Goal: Task Accomplishment & Management: Complete application form

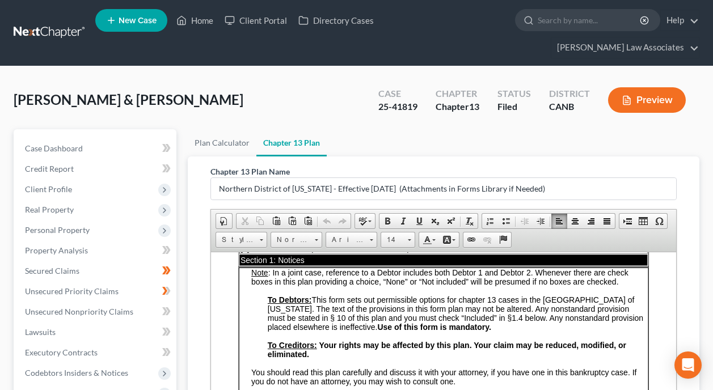
scroll to position [113, 0]
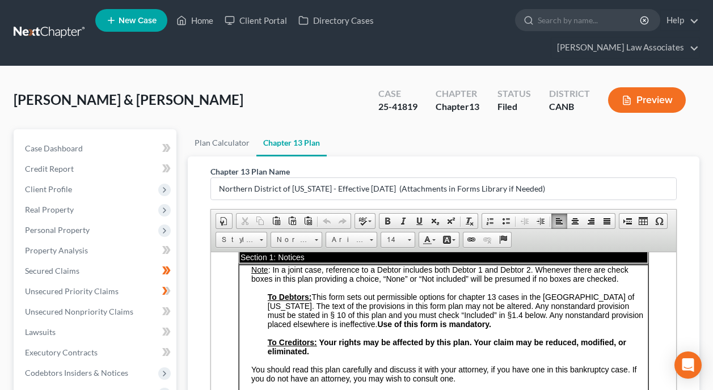
click at [403, 304] on span "To Debtors: This form sets out permissible options for chapter 13 cases in the …" at bounding box center [451, 305] width 367 height 27
click at [363, 320] on span "1.4 below. Any nonstandard provision placed elsewhere is ineffective. Use of th…" at bounding box center [455, 319] width 375 height 18
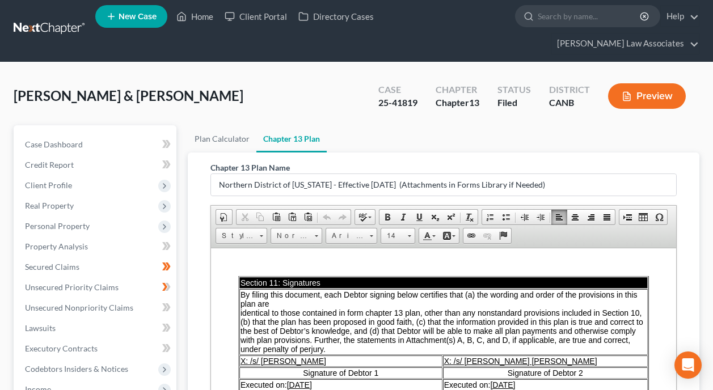
scroll to position [0, 0]
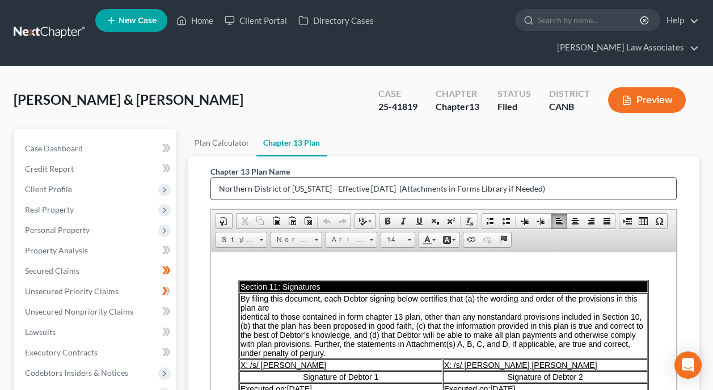
click at [576, 178] on input "Northern District of [US_STATE] - Effective [DATE] (Attachments in Forms Librar…" at bounding box center [443, 189] width 465 height 22
click at [218, 129] on link "Plan Calculator" at bounding box center [222, 142] width 69 height 27
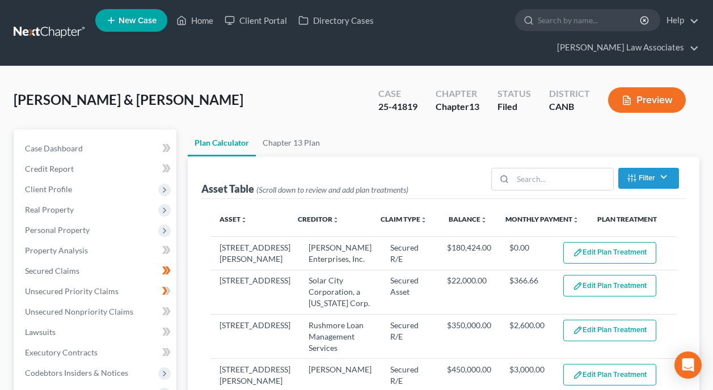
select select "59"
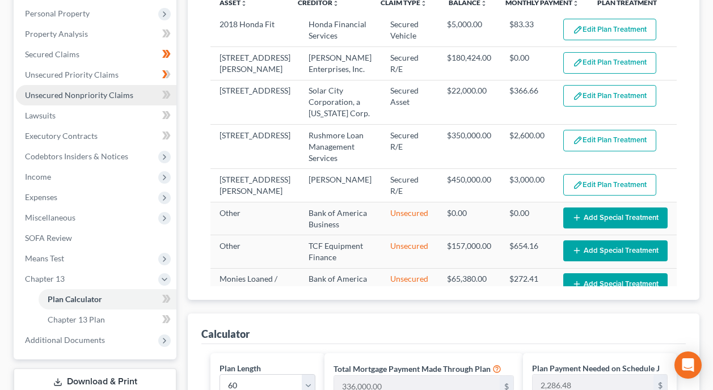
scroll to position [227, 0]
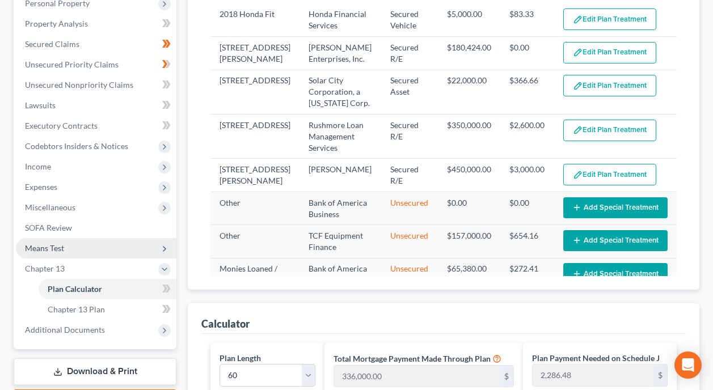
click at [106, 238] on span "Means Test" at bounding box center [96, 248] width 160 height 20
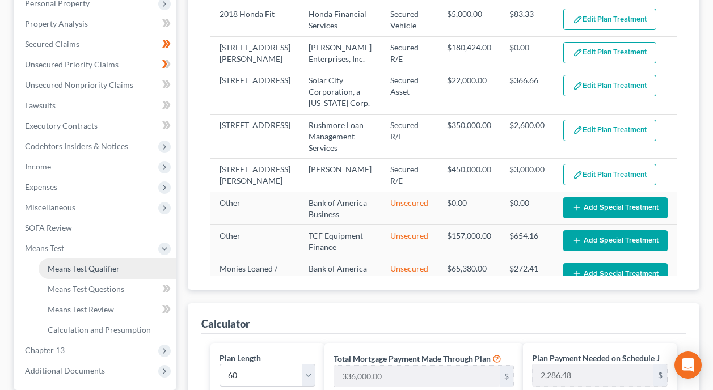
click at [120, 259] on link "Means Test Qualifier" at bounding box center [108, 269] width 138 height 20
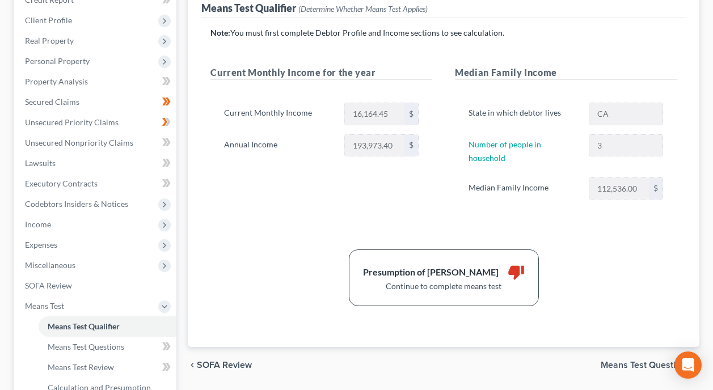
scroll to position [170, 0]
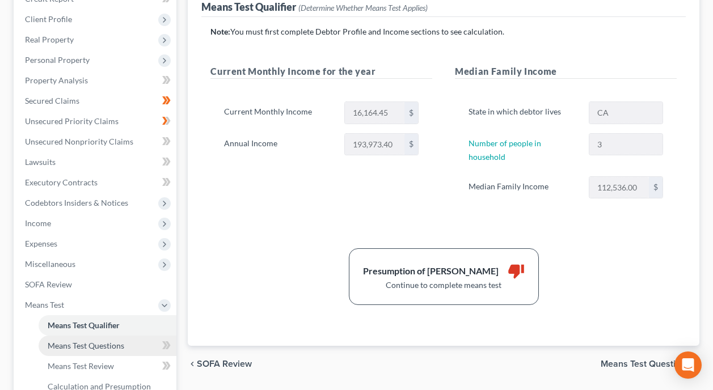
click at [87, 341] on span "Means Test Questions" at bounding box center [86, 346] width 77 height 10
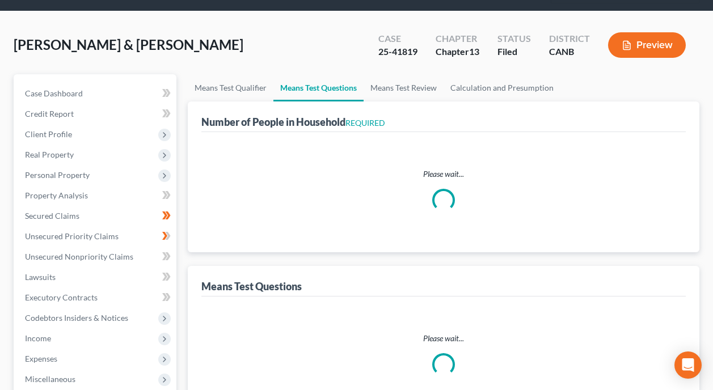
scroll to position [1, 0]
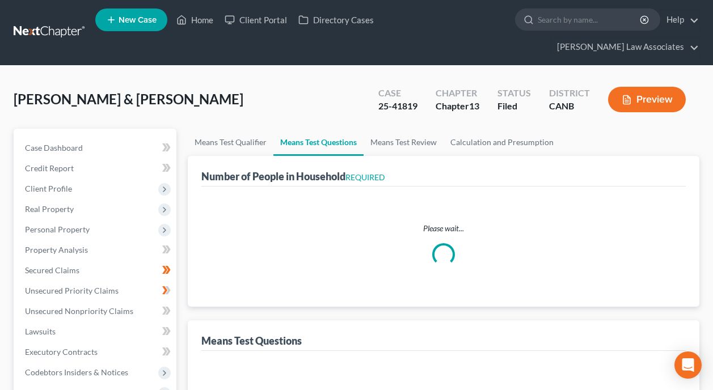
select select "0"
select select "60"
select select "0"
select select "60"
select select "1"
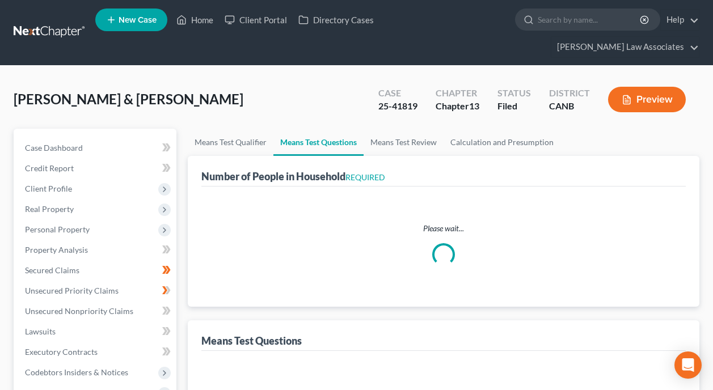
select select "60"
select select "0"
select select "60"
select select "0"
select select "60"
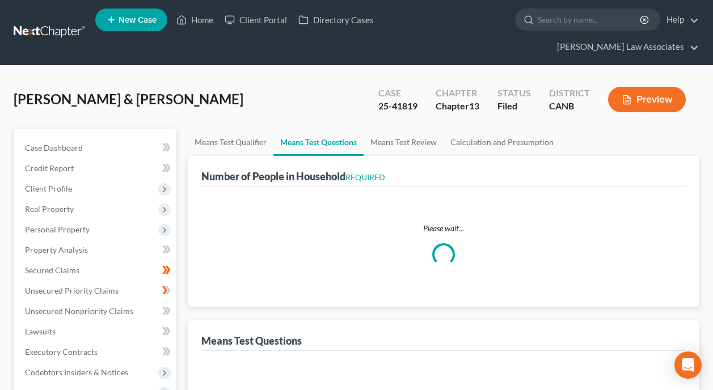
select select "3"
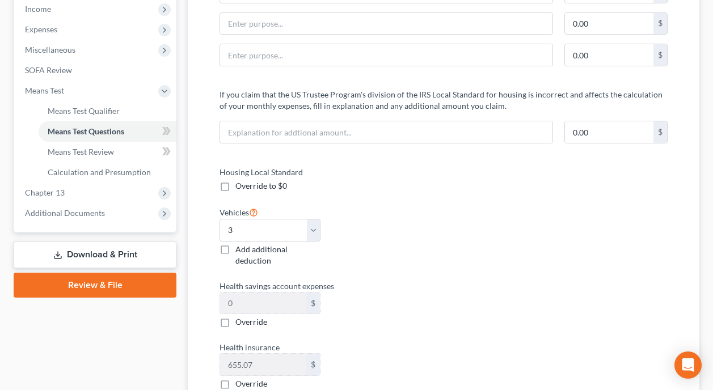
scroll to position [397, 0]
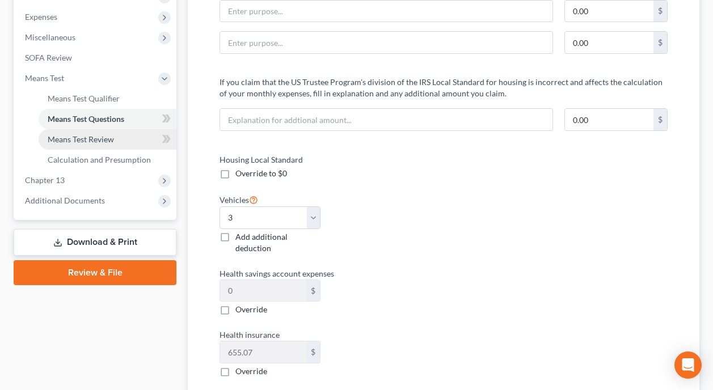
click at [106, 134] on span "Means Test Review" at bounding box center [81, 139] width 66 height 10
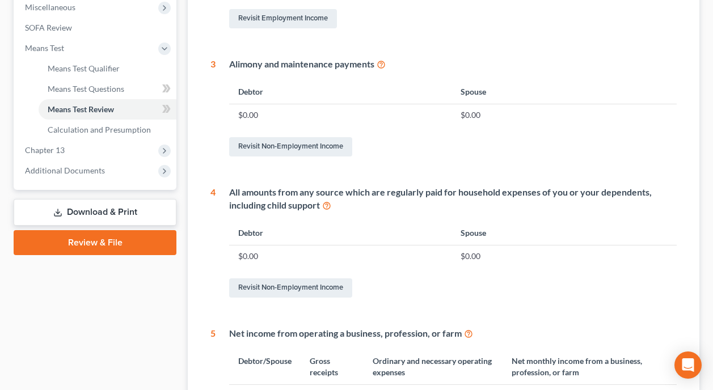
scroll to position [397, 0]
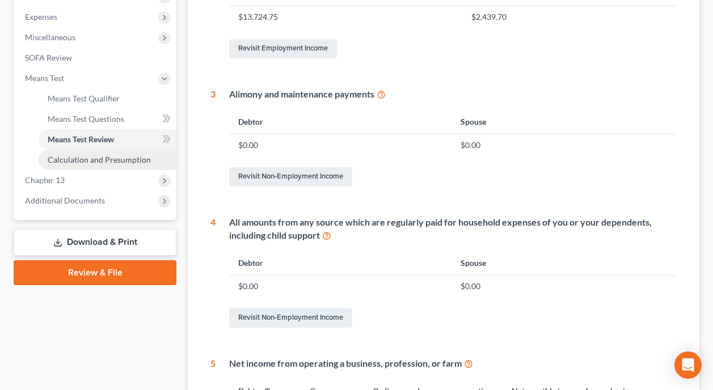
click at [116, 155] on span "Calculation and Presumption" at bounding box center [99, 160] width 103 height 10
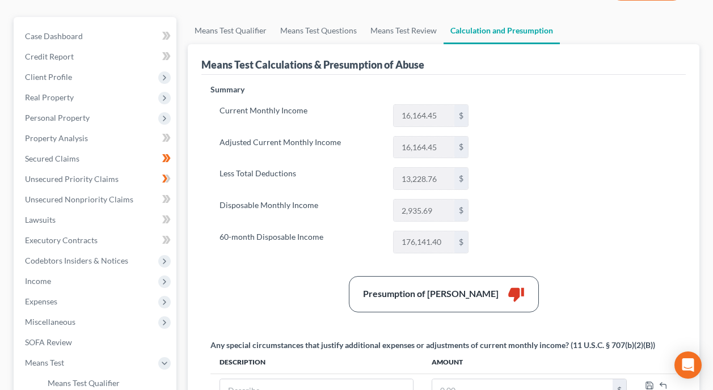
scroll to position [113, 0]
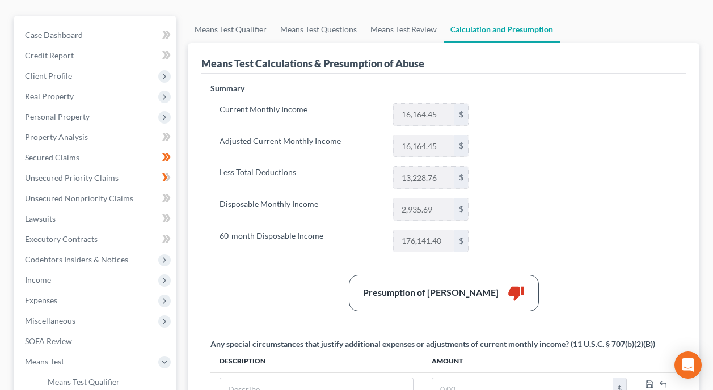
click at [644, 175] on div "Summary Current Monthly Income 16,164.45 $ Adjusted Current Monthly Income 16,1…" at bounding box center [443, 320] width 477 height 475
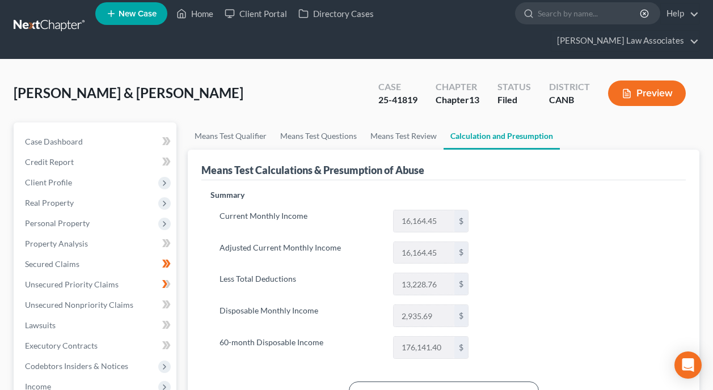
scroll to position [0, 0]
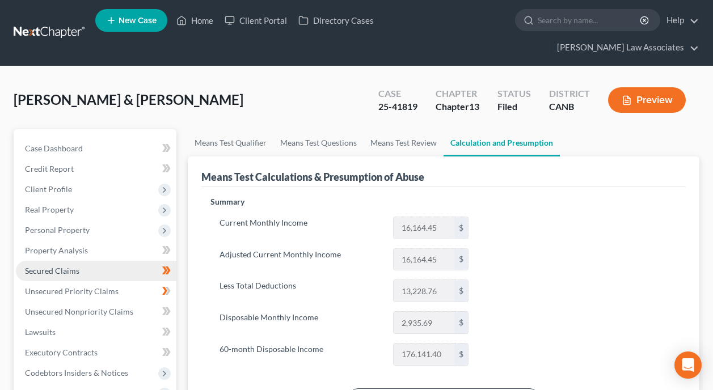
click at [101, 261] on link "Secured Claims" at bounding box center [96, 271] width 160 height 20
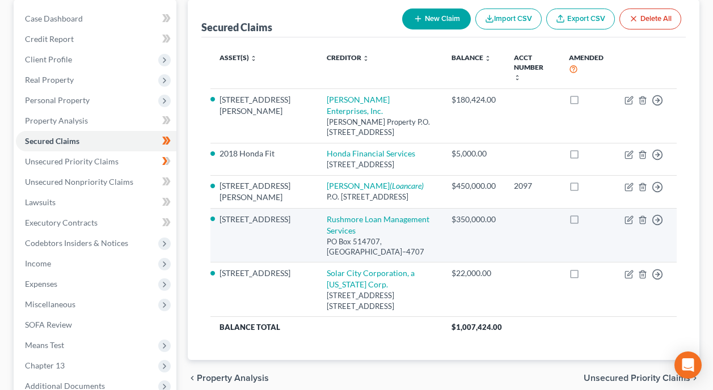
scroll to position [113, 0]
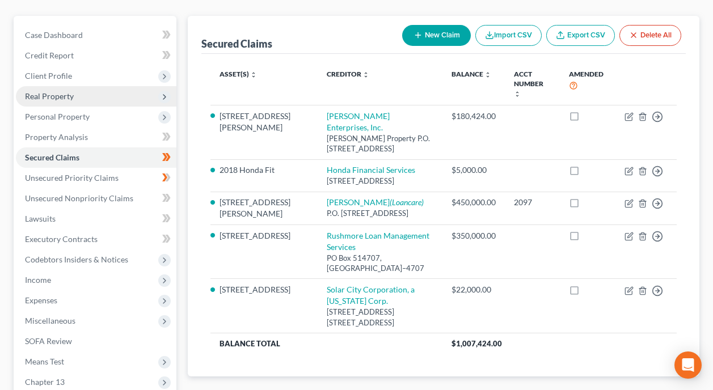
click at [70, 91] on span "Real Property" at bounding box center [49, 96] width 49 height 10
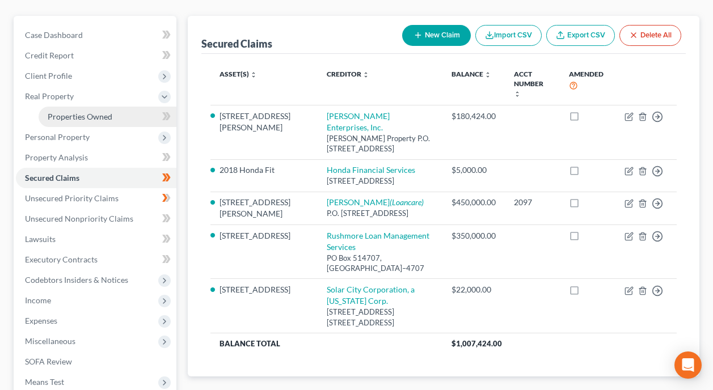
click at [101, 112] on span "Properties Owned" at bounding box center [80, 117] width 65 height 10
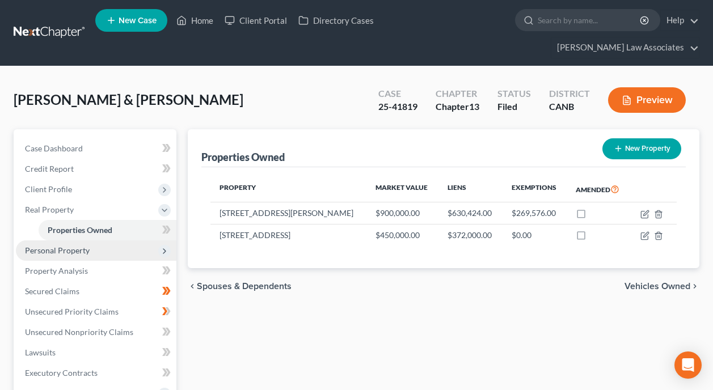
click at [120, 240] on span "Personal Property" at bounding box center [96, 250] width 160 height 20
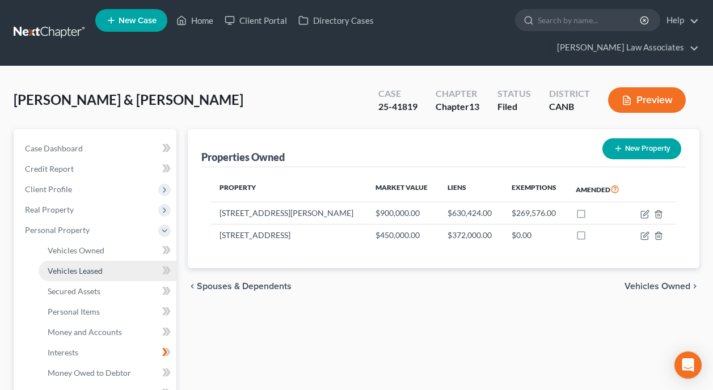
click at [105, 261] on link "Vehicles Leased" at bounding box center [108, 271] width 138 height 20
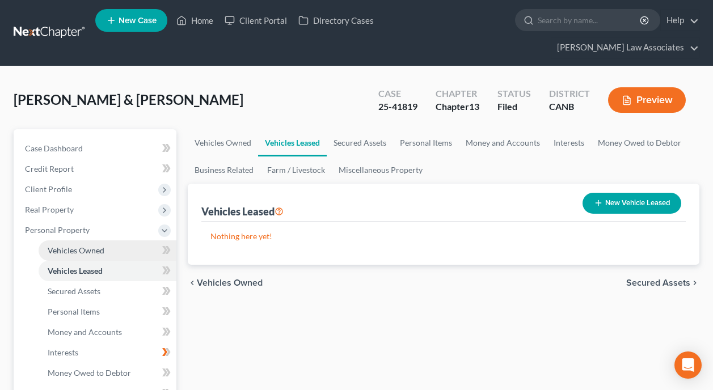
click at [120, 240] on link "Vehicles Owned" at bounding box center [108, 250] width 138 height 20
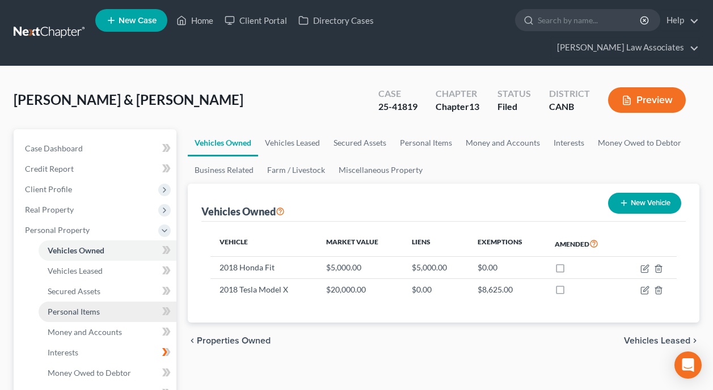
click at [90, 307] on span "Personal Items" at bounding box center [74, 312] width 52 height 10
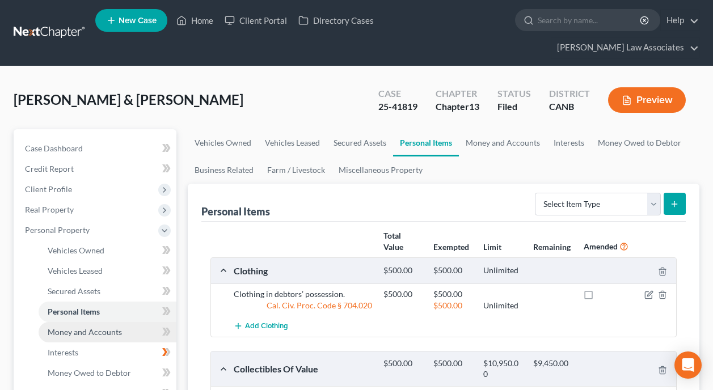
click at [90, 327] on span "Money and Accounts" at bounding box center [85, 332] width 74 height 10
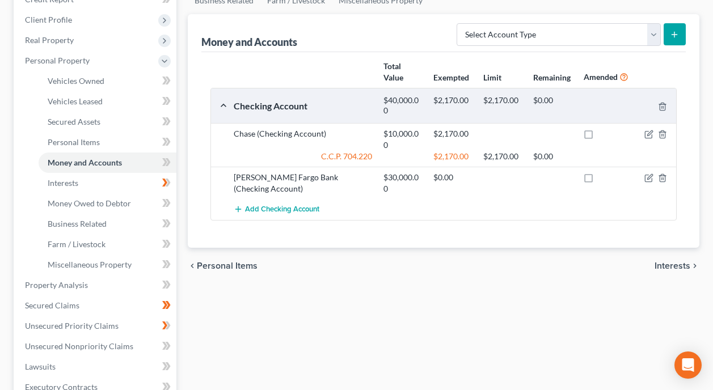
scroll to position [170, 0]
click at [79, 172] on link "Interests" at bounding box center [108, 182] width 138 height 20
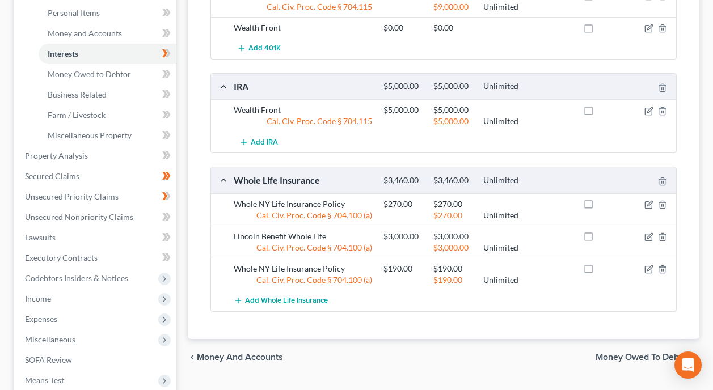
scroll to position [340, 0]
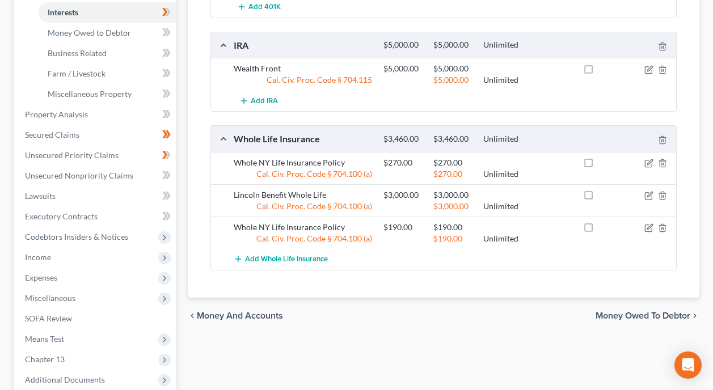
click at [371, 324] on div "Vehicles Owned Vehicles Leased Secured Assets Personal Items Money and Accounts…" at bounding box center [443, 126] width 523 height 675
click at [73, 329] on span "Means Test" at bounding box center [96, 339] width 160 height 20
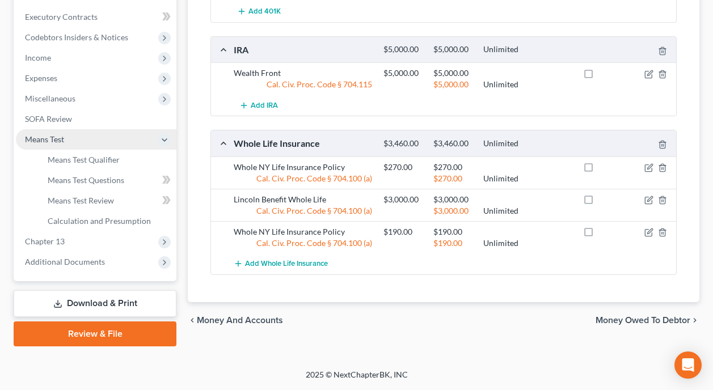
scroll to position [315, 0]
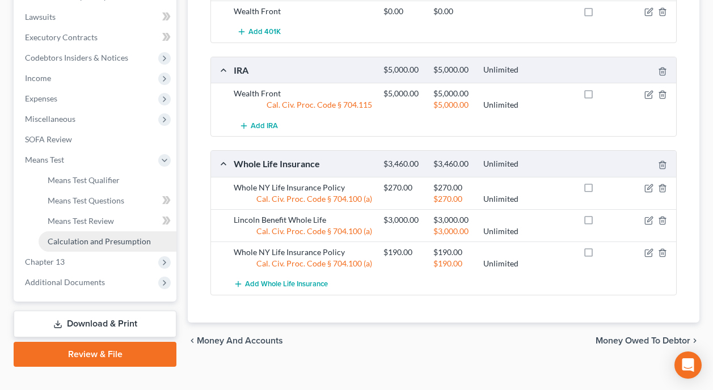
click at [112, 236] on span "Calculation and Presumption" at bounding box center [99, 241] width 103 height 10
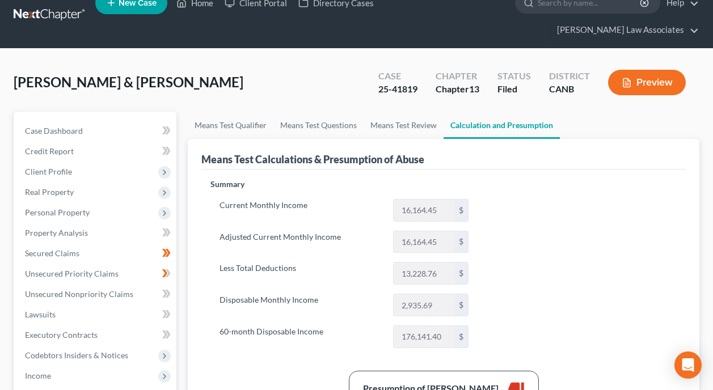
scroll to position [57, 0]
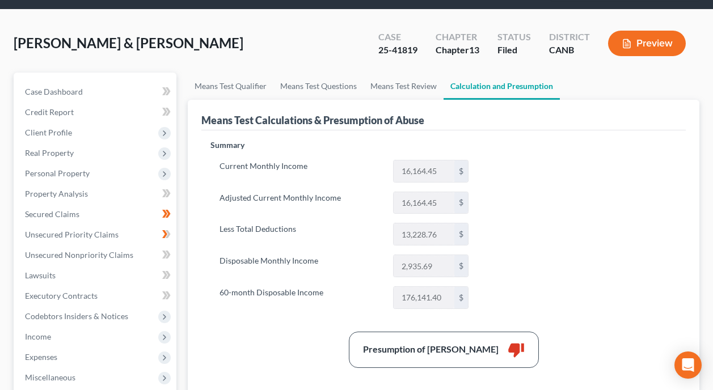
click at [661, 197] on div "Summary Current Monthly Income 16,164.45 $ Adjusted Current Monthly Income 16,1…" at bounding box center [443, 376] width 477 height 475
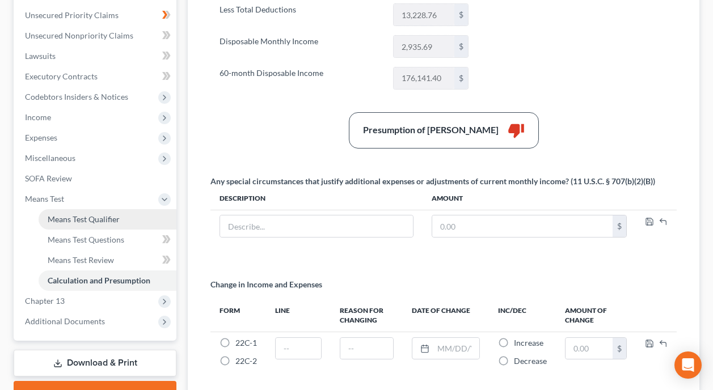
scroll to position [284, 0]
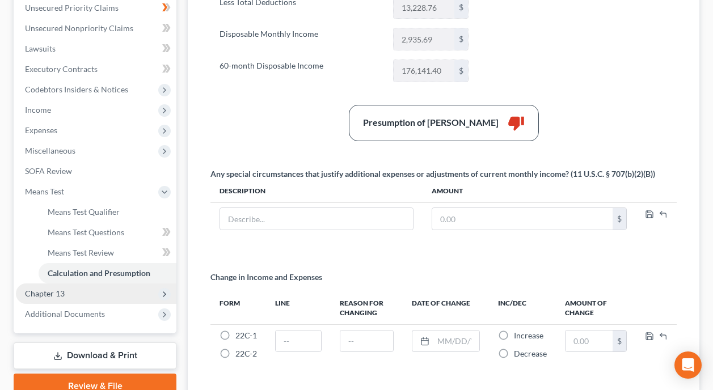
click at [82, 284] on span "Chapter 13" at bounding box center [96, 294] width 160 height 20
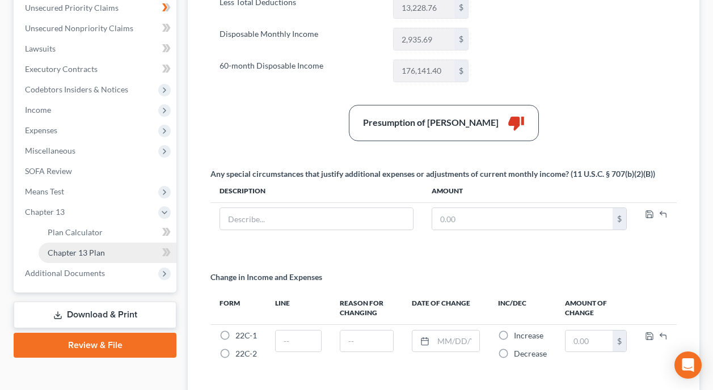
click at [98, 248] on span "Chapter 13 Plan" at bounding box center [76, 253] width 57 height 10
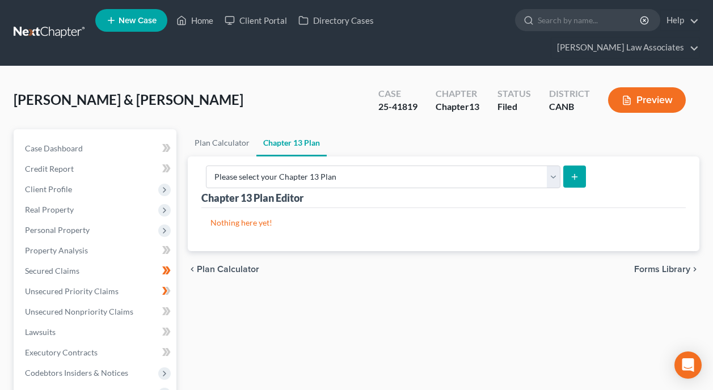
click at [579, 172] on icon "submit" at bounding box center [574, 176] width 9 height 9
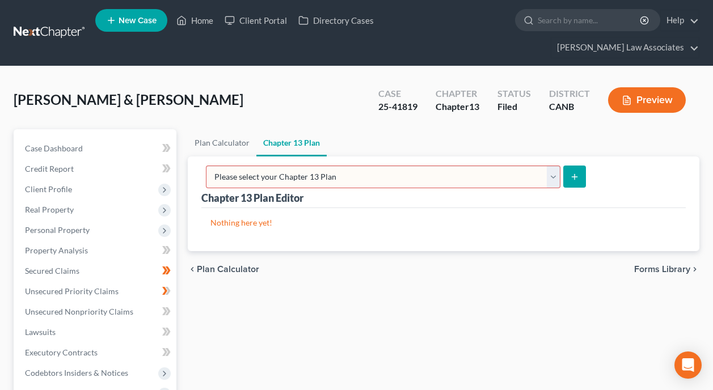
click at [560, 166] on select "Please select your Chapter 13 Plan National Form Plan - Official Form 113 North…" at bounding box center [383, 177] width 354 height 23
select select "1"
click at [318, 166] on select "Please select your Chapter 13 Plan National Form Plan - Official Form 113 North…" at bounding box center [383, 177] width 354 height 23
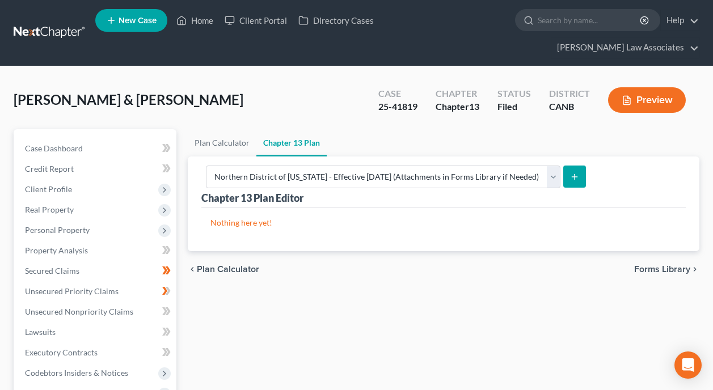
click at [579, 172] on icon "submit" at bounding box center [574, 176] width 9 height 9
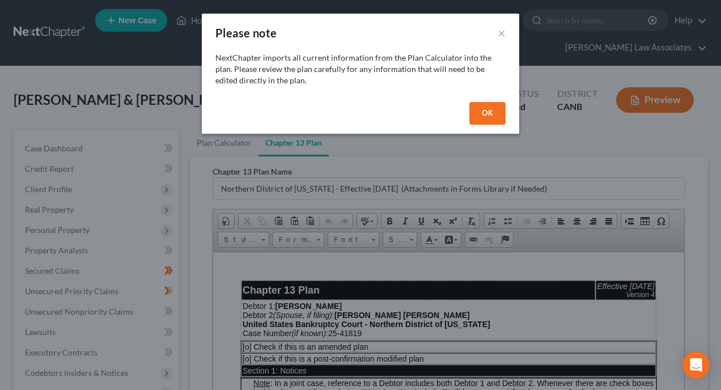
click at [491, 114] on button "OK" at bounding box center [487, 113] width 36 height 23
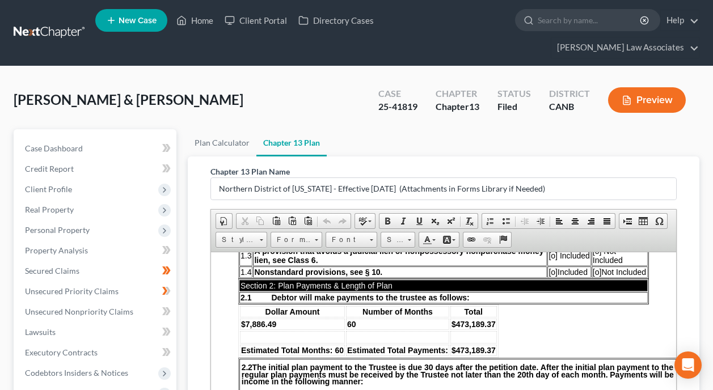
scroll to position [340, 0]
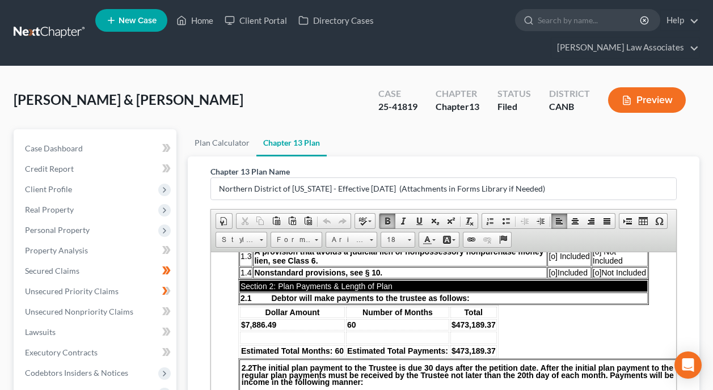
click at [329, 319] on td "$7,886.49" at bounding box center [292, 324] width 105 height 11
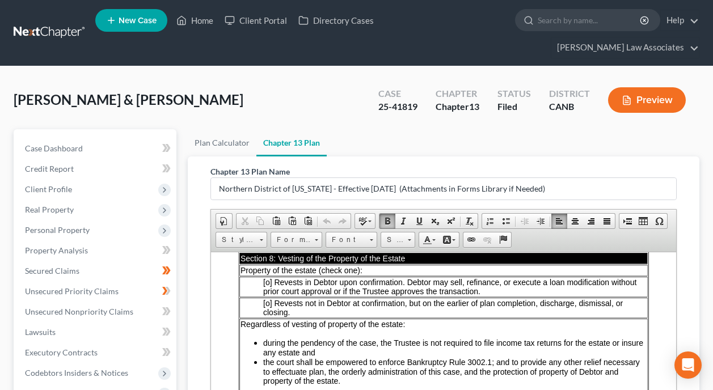
scroll to position [1814, 0]
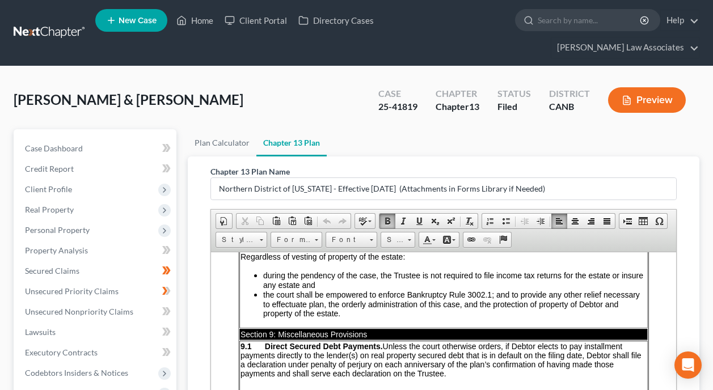
click at [626, 166] on div "Chapter 13 Plan Name Northern District of [US_STATE] - Effective [DATE] (Attach…" at bounding box center [443, 183] width 466 height 35
click at [201, 129] on link "Plan Calculator" at bounding box center [222, 142] width 69 height 27
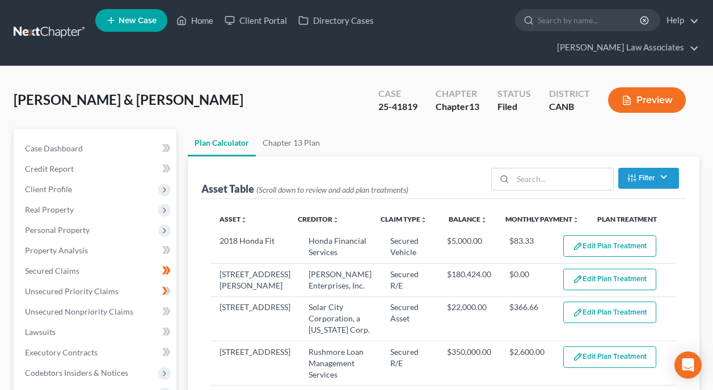
select select "59"
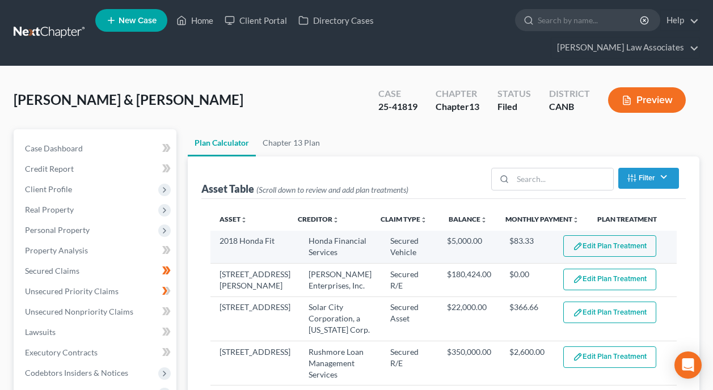
click at [619, 235] on button "Edit Plan Treatment" at bounding box center [609, 246] width 93 height 22
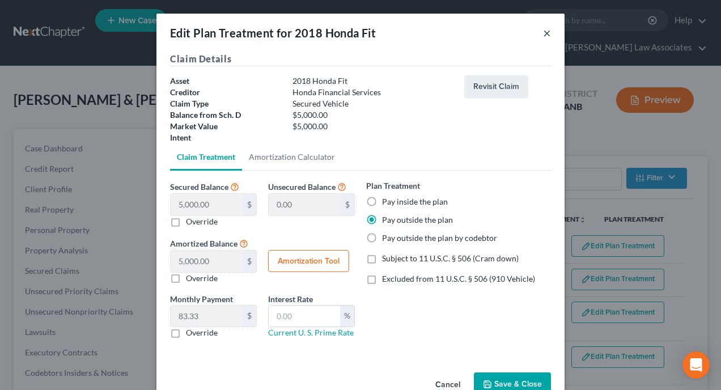
click at [543, 30] on button "×" at bounding box center [547, 33] width 8 height 14
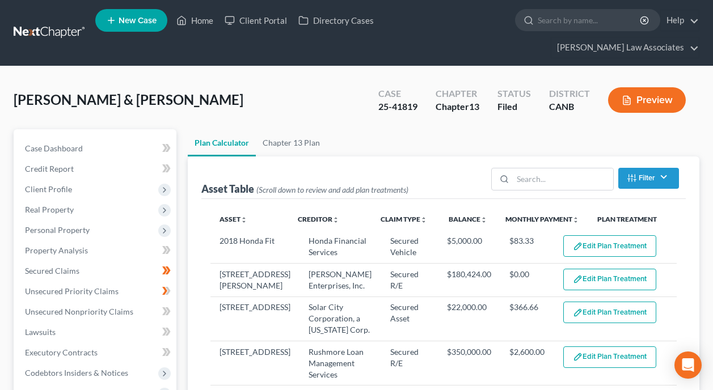
click at [563, 129] on ul "Plan Calculator Chapter 13 Plan" at bounding box center [443, 142] width 511 height 27
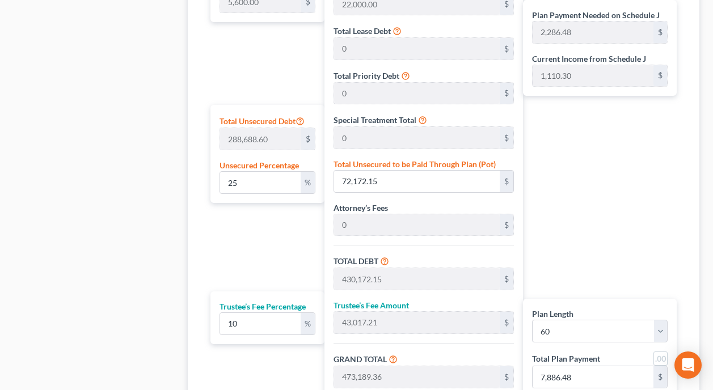
scroll to position [624, 0]
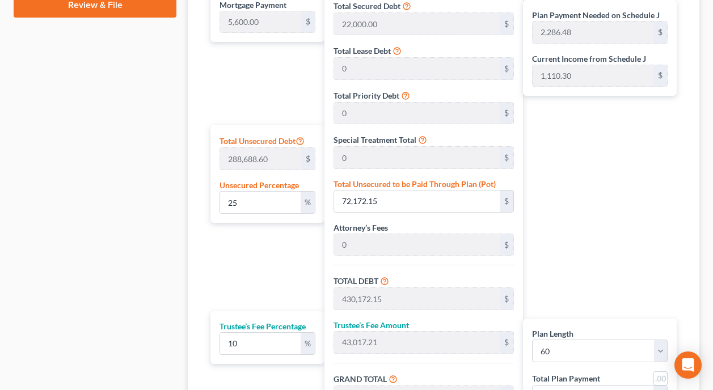
click at [652, 179] on div "Plan Payment Needed on Schedule J 2,286.48 $ Current Income from Schedule J 1,1…" at bounding box center [602, 198] width 159 height 505
click at [668, 222] on div "Plan Payment Needed on Schedule J 2,286.48 $ Current Income from Schedule J 1,1…" at bounding box center [602, 198] width 159 height 505
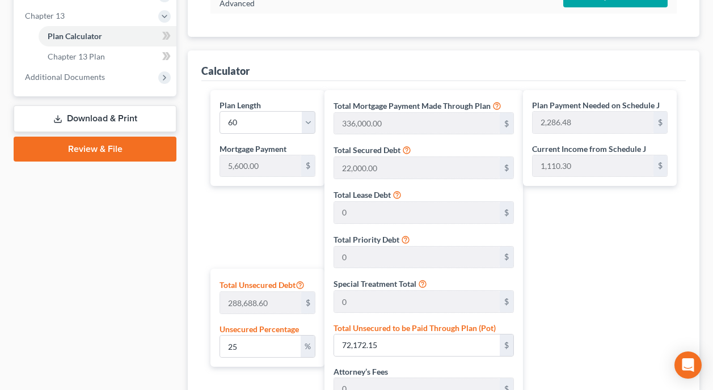
scroll to position [454, 0]
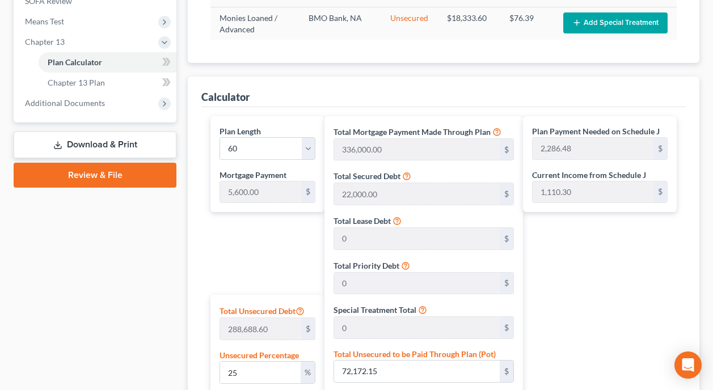
click at [651, 246] on div "Plan Payment Needed on Schedule J 2,286.48 $ Current Income from Schedule J 1,1…" at bounding box center [602, 368] width 159 height 505
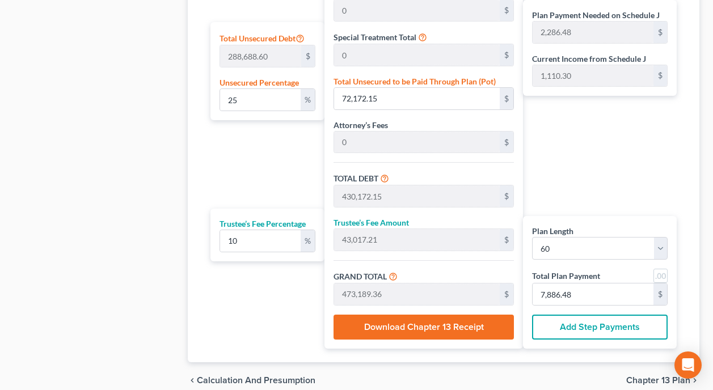
scroll to position [758, 0]
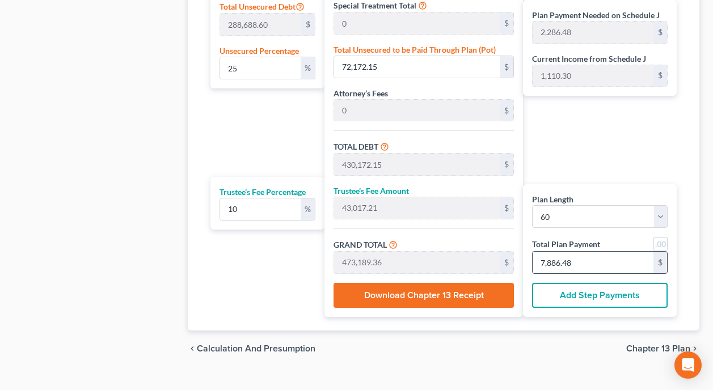
click at [658, 252] on div "$" at bounding box center [660, 263] width 14 height 22
click at [600, 252] on input "7,886.48" at bounding box center [592, 263] width 121 height 22
click at [650, 143] on div "Plan Payment Needed on Schedule J 2,286.48 $ Current Income from Schedule J 1,1…" at bounding box center [602, 64] width 159 height 505
click at [650, 144] on div "Plan Payment Needed on Schedule J 2,286.48 $ Current Income from Schedule J 1,1…" at bounding box center [602, 64] width 159 height 505
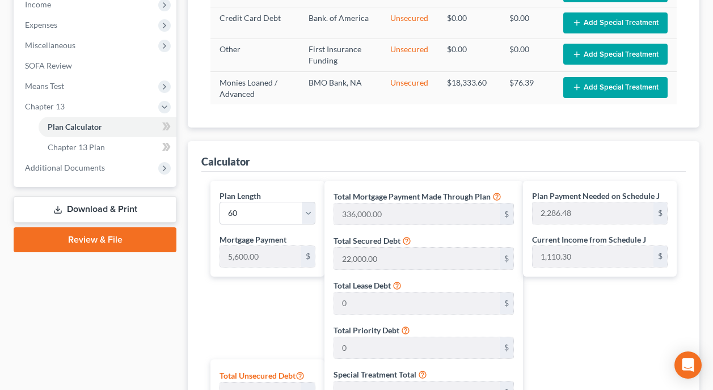
scroll to position [361, 0]
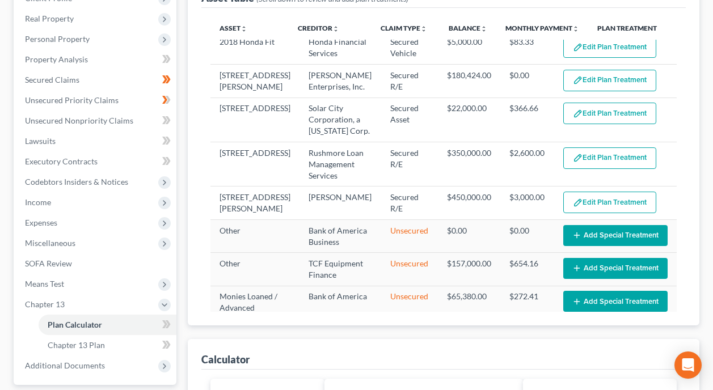
scroll to position [0, 0]
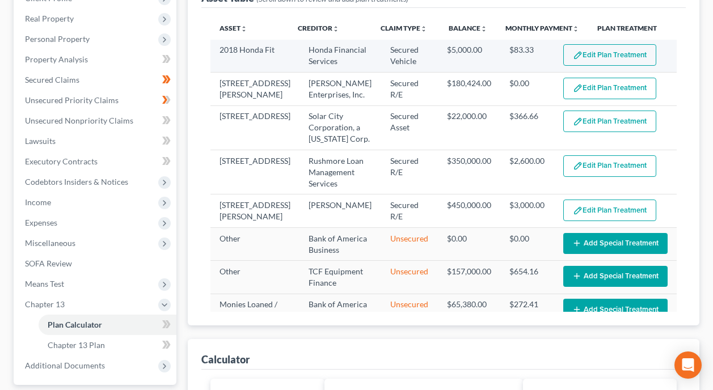
click at [615, 44] on button "Edit Plan Treatment" at bounding box center [609, 55] width 93 height 22
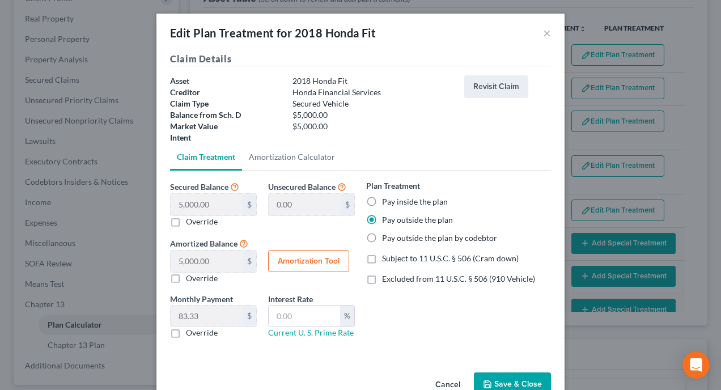
click at [510, 378] on button "Save & Close" at bounding box center [512, 385] width 77 height 24
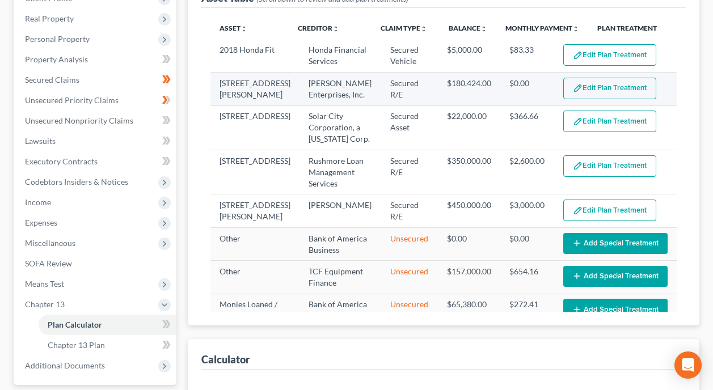
select select "59"
click at [602, 78] on button "Edit Plan Treatment" at bounding box center [609, 89] width 93 height 22
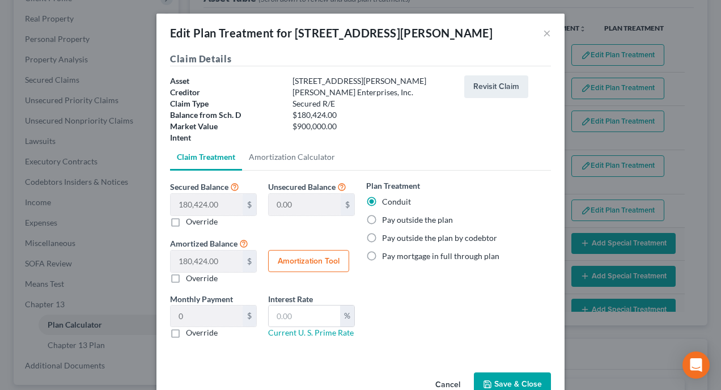
drag, startPoint x: 367, startPoint y: 221, endPoint x: 421, endPoint y: 216, distance: 54.1
click at [382, 220] on label "Pay outside the plan" at bounding box center [417, 219] width 71 height 11
click at [387, 220] on input "Pay outside the plan" at bounding box center [390, 217] width 7 height 7
radio input "true"
click at [507, 382] on button "Save & Close" at bounding box center [512, 385] width 77 height 24
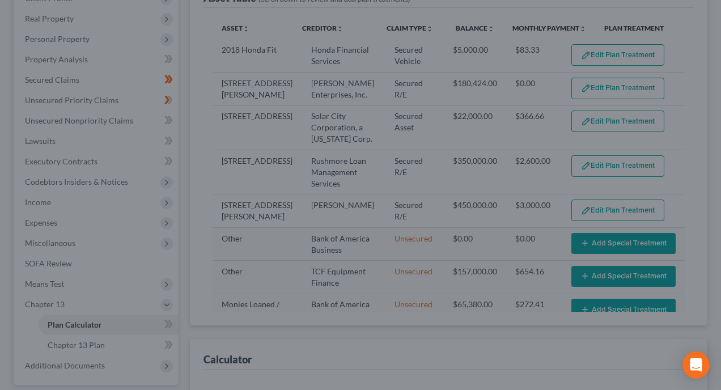
select select "59"
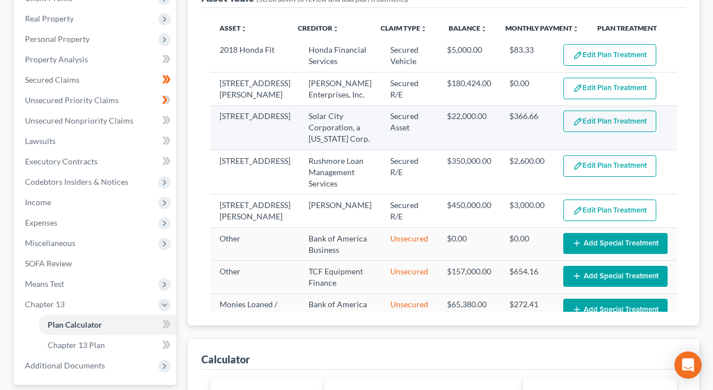
click at [607, 111] on button "Edit Plan Treatment" at bounding box center [609, 122] width 93 height 22
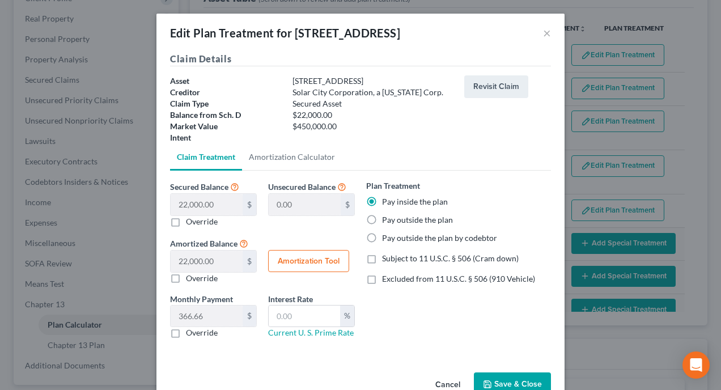
click at [509, 380] on button "Save & Close" at bounding box center [512, 385] width 77 height 24
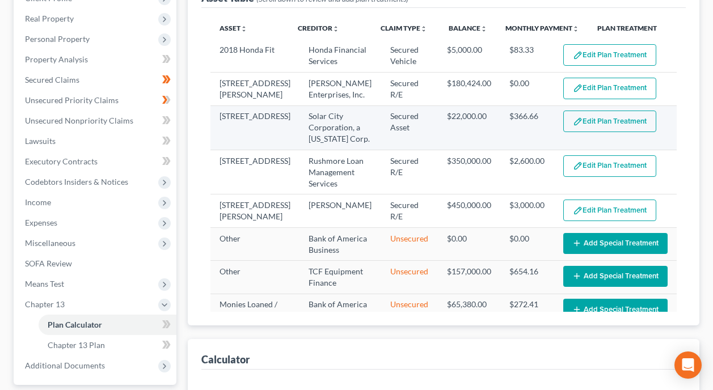
select select "59"
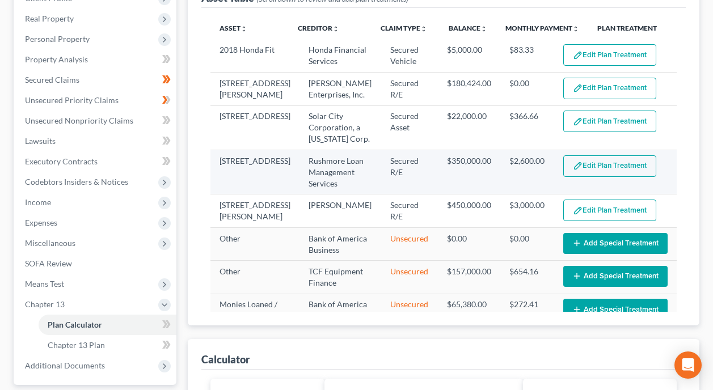
click at [613, 155] on button "Edit Plan Treatment" at bounding box center [609, 166] width 93 height 22
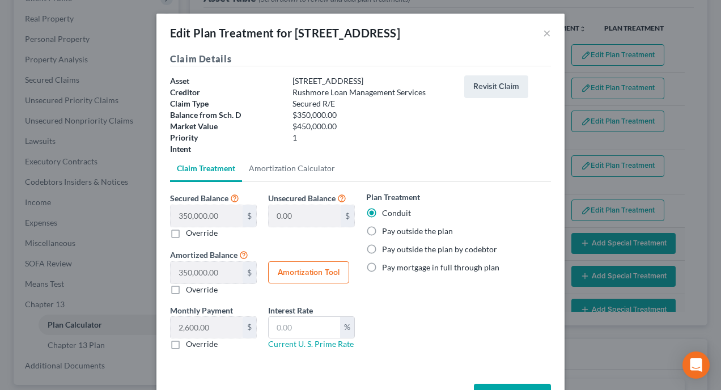
drag, startPoint x: 369, startPoint y: 231, endPoint x: 376, endPoint y: 232, distance: 7.5
click at [382, 231] on label "Pay outside the plan" at bounding box center [417, 231] width 71 height 11
click at [387, 231] on input "Pay outside the plan" at bounding box center [390, 229] width 7 height 7
radio input "true"
click at [518, 386] on button "Save & Close" at bounding box center [512, 396] width 77 height 24
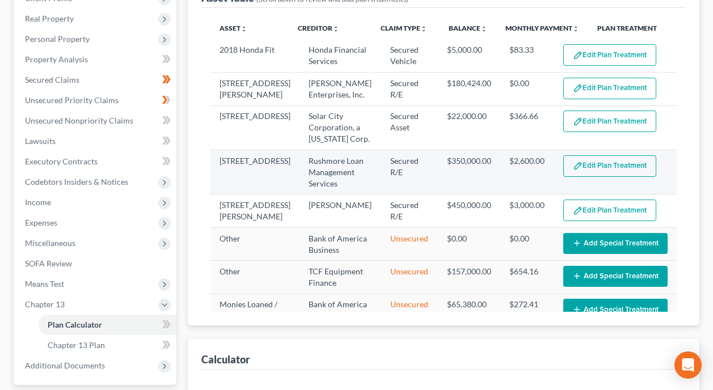
select select "59"
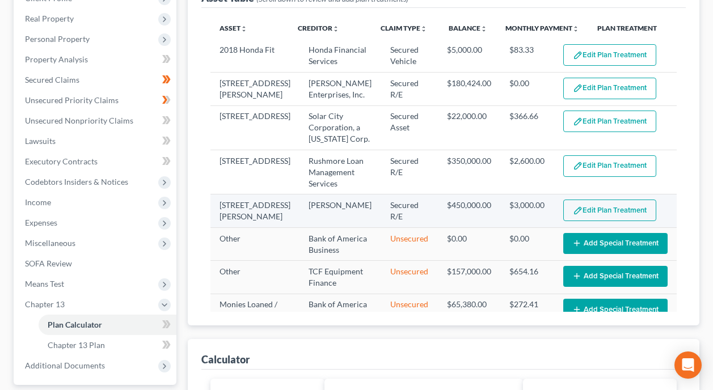
click at [616, 200] on button "Edit Plan Treatment" at bounding box center [609, 211] width 93 height 22
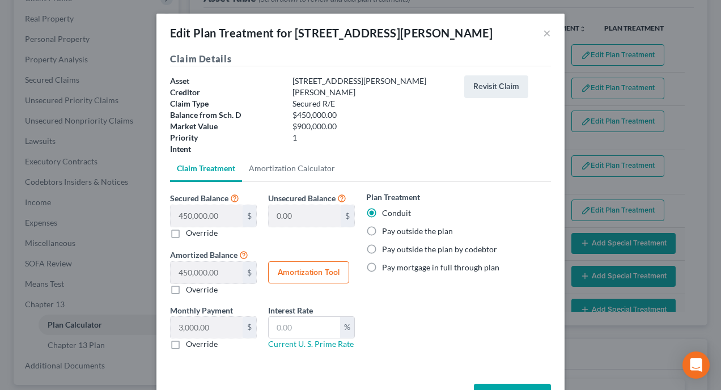
click at [382, 229] on label "Pay outside the plan" at bounding box center [417, 231] width 71 height 11
click at [387, 229] on input "Pay outside the plan" at bounding box center [390, 229] width 7 height 7
radio input "true"
click at [509, 385] on button "Save & Close" at bounding box center [512, 396] width 77 height 24
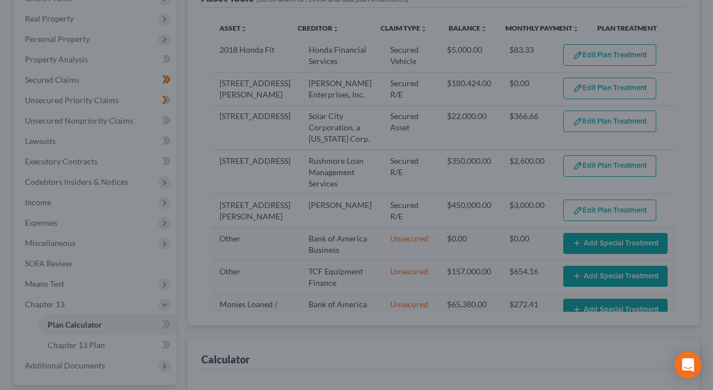
select select "59"
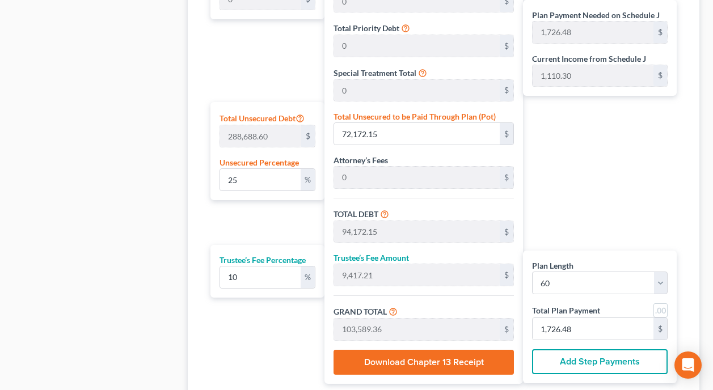
scroll to position [645, 0]
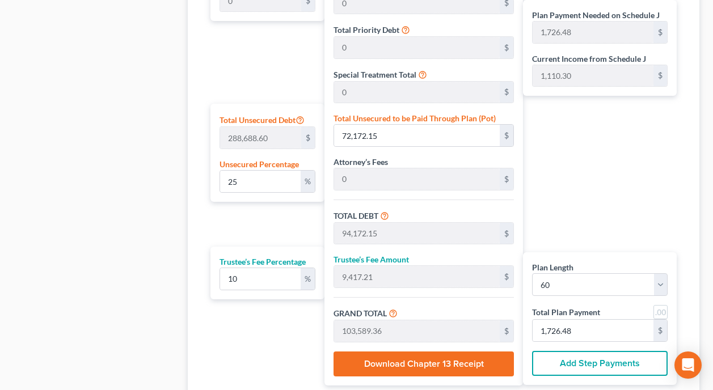
click at [653, 163] on div "Plan Payment Needed on Schedule J 1,726.48 $ Current Income from Schedule J 1,1…" at bounding box center [602, 155] width 159 height 460
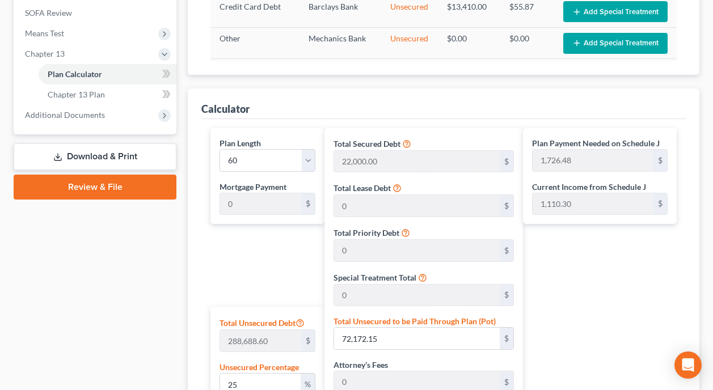
scroll to position [531, 0]
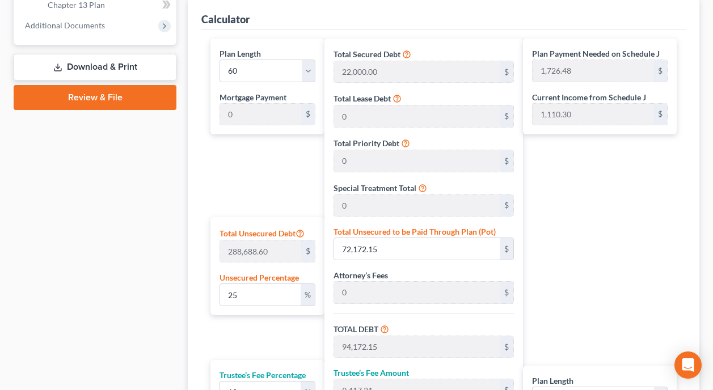
click at [665, 207] on div "Plan Payment Needed on Schedule J 1,726.48 $ Current Income from Schedule J 1,1…" at bounding box center [602, 269] width 159 height 460
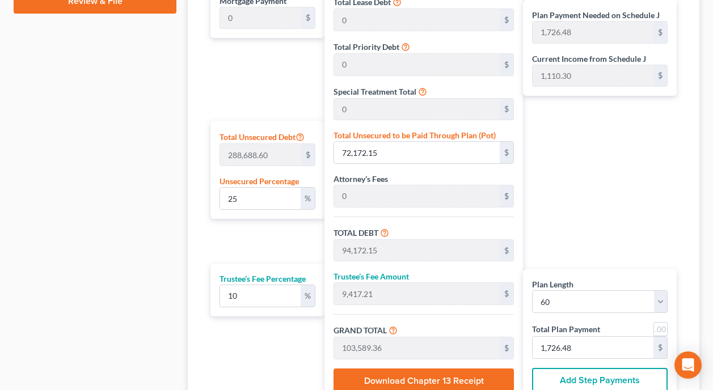
scroll to position [645, 0]
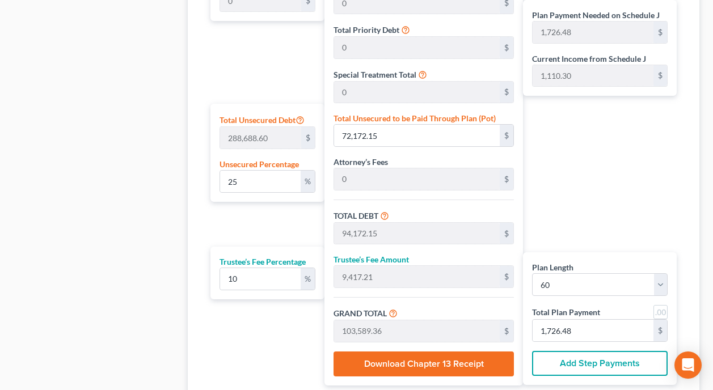
click at [672, 180] on div "Plan Payment Needed on Schedule J 1,726.48 $ Current Income from Schedule J 1,1…" at bounding box center [602, 155] width 159 height 460
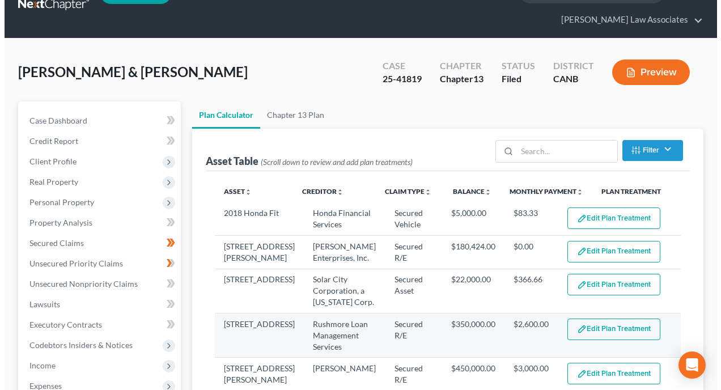
scroll to position [0, 0]
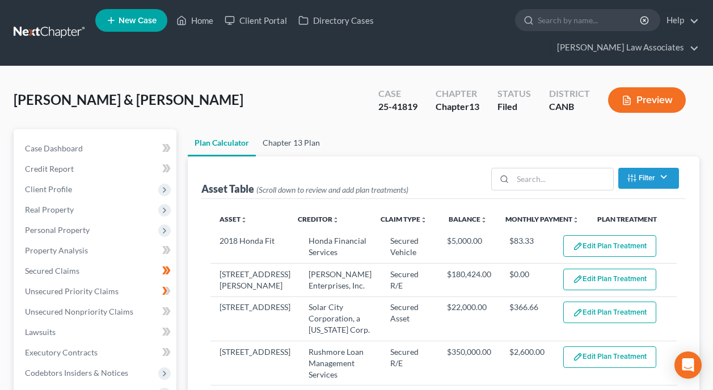
click at [284, 129] on link "Chapter 13 Plan" at bounding box center [291, 142] width 71 height 27
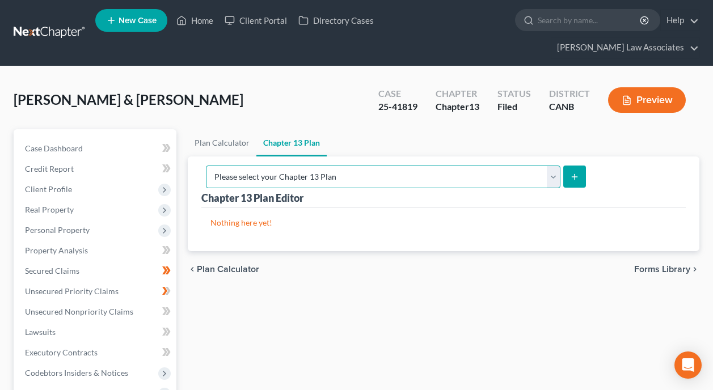
click at [560, 166] on select "Please select your Chapter 13 Plan National Form Plan - Official Form 113 North…" at bounding box center [383, 177] width 354 height 23
select select "1"
click at [318, 166] on select "Please select your Chapter 13 Plan National Form Plan - Official Form 113 North…" at bounding box center [383, 177] width 354 height 23
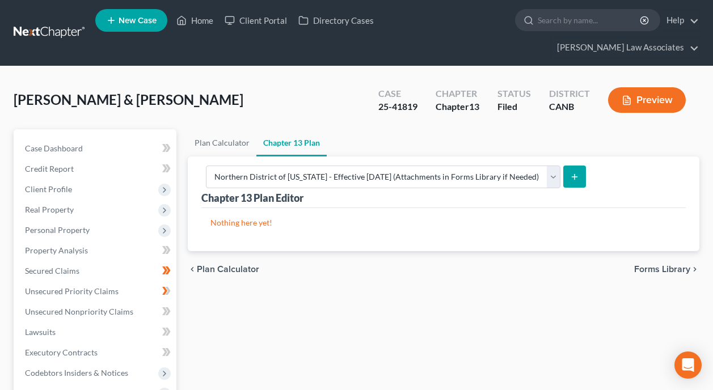
click at [579, 172] on icon "submit" at bounding box center [574, 176] width 9 height 9
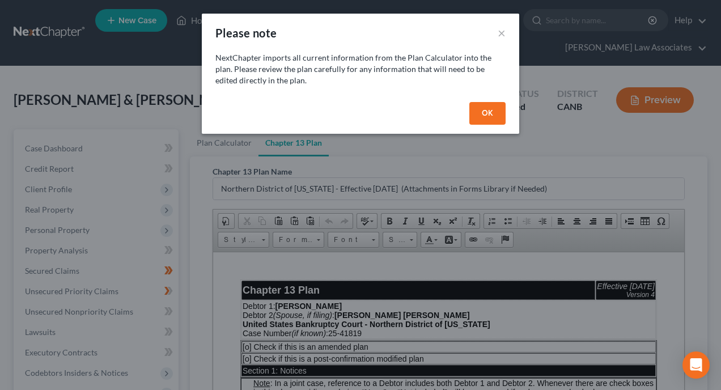
click at [490, 109] on button "OK" at bounding box center [487, 113] width 36 height 23
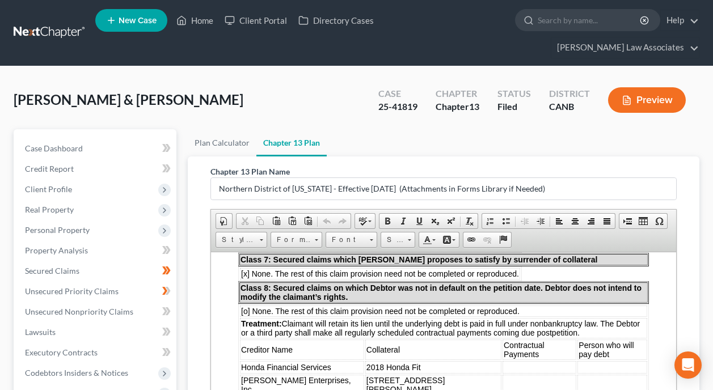
scroll to position [1077, 0]
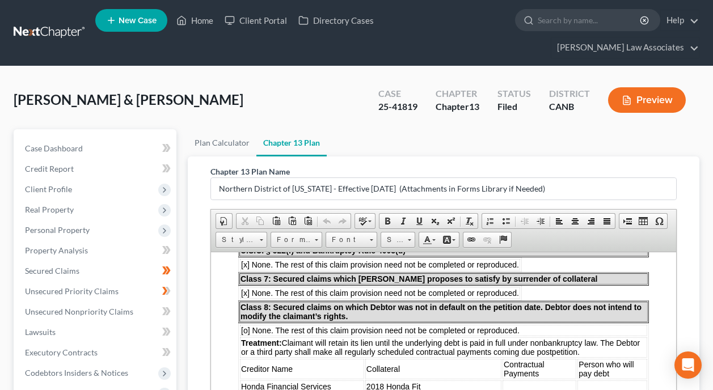
click at [581, 380] on td at bounding box center [612, 386] width 70 height 12
click at [521, 380] on td at bounding box center [539, 386] width 74 height 12
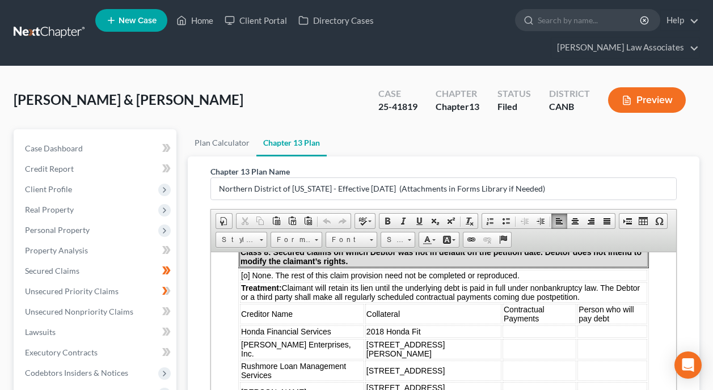
scroll to position [1134, 0]
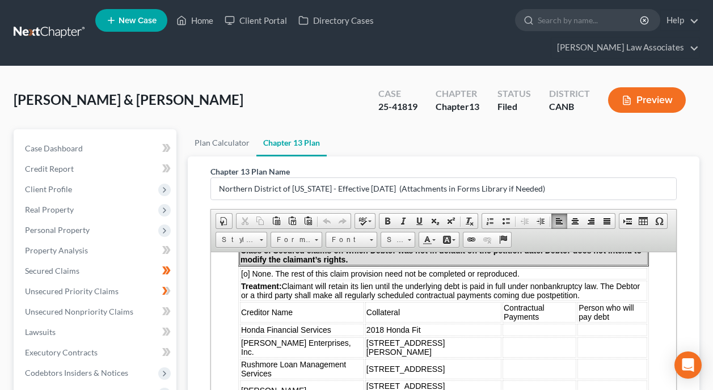
click at [525, 358] on td at bounding box center [539, 368] width 74 height 20
click at [510, 380] on td at bounding box center [539, 390] width 74 height 20
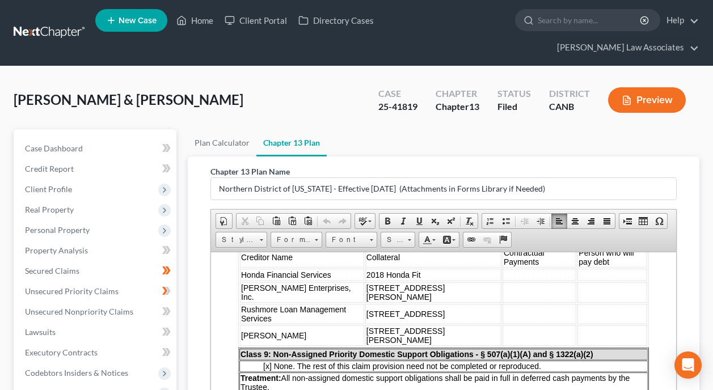
scroll to position [1191, 0]
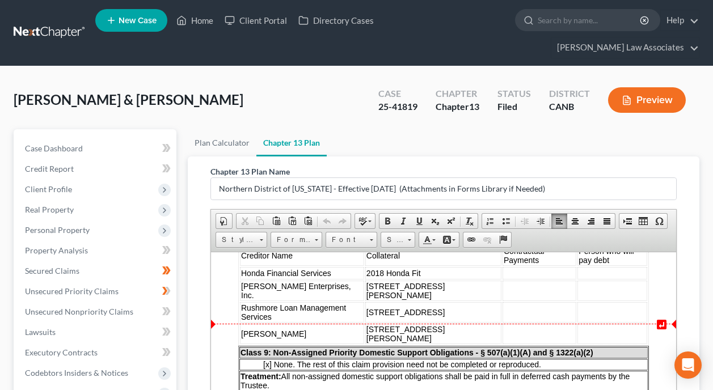
click at [597, 323] on td at bounding box center [612, 333] width 70 height 20
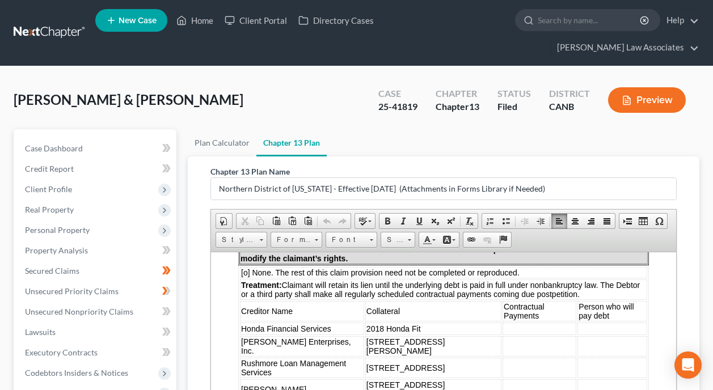
scroll to position [1134, 0]
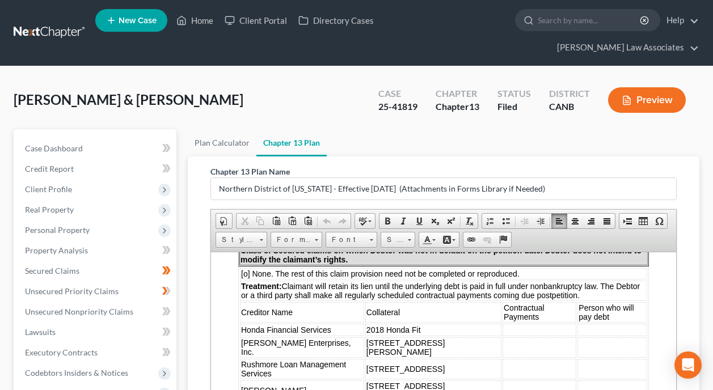
click at [607, 324] on td at bounding box center [612, 329] width 70 height 12
click at [547, 324] on td at bounding box center [539, 329] width 74 height 12
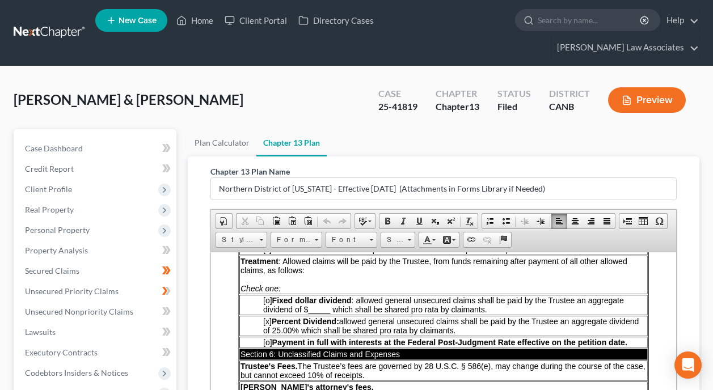
scroll to position [1531, 0]
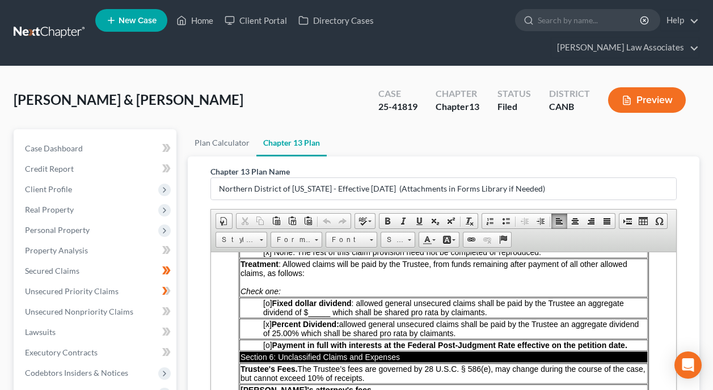
click at [404, 319] on span "[x] Percent Dividend: allowed general unsecured claims shall be paid by the Tru…" at bounding box center [450, 328] width 375 height 18
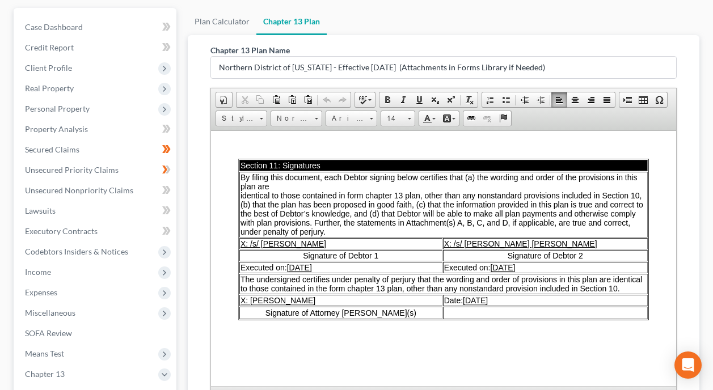
scroll to position [170, 0]
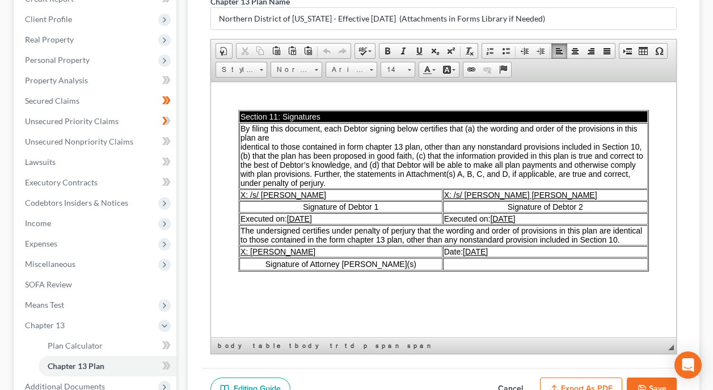
click at [558, 300] on p at bounding box center [443, 304] width 411 height 10
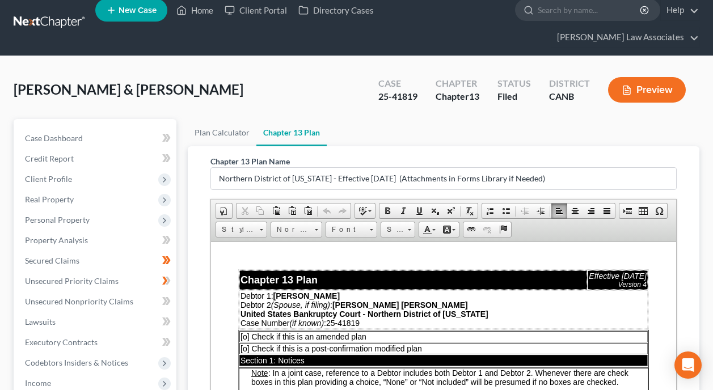
scroll to position [0, 0]
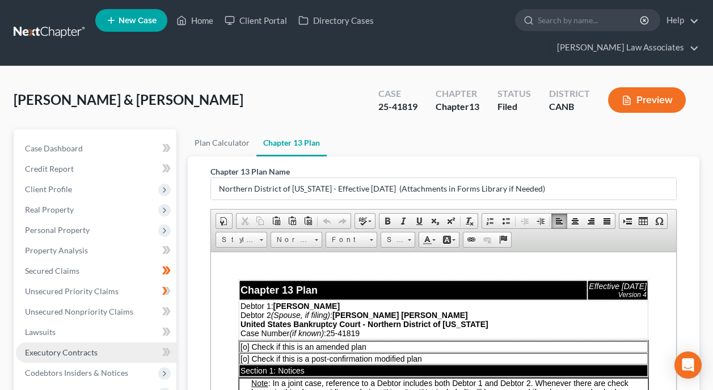
click at [76, 348] on span "Executory Contracts" at bounding box center [61, 353] width 73 height 10
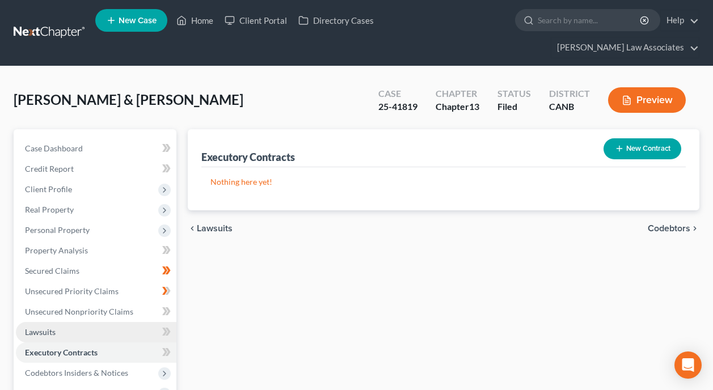
click at [62, 322] on link "Lawsuits" at bounding box center [96, 332] width 160 height 20
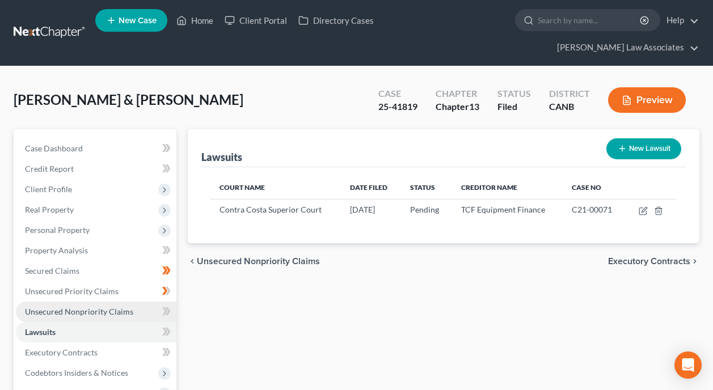
click at [87, 302] on link "Unsecured Nonpriority Claims" at bounding box center [96, 312] width 160 height 20
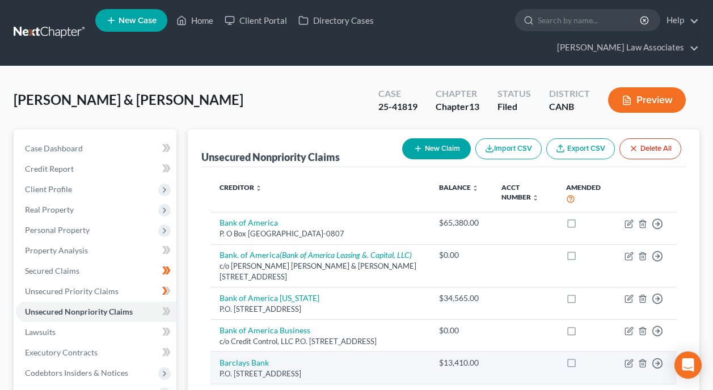
scroll to position [236, 0]
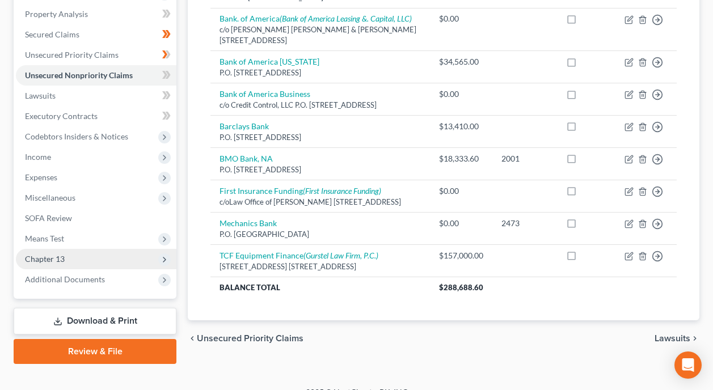
click at [73, 249] on span "Chapter 13" at bounding box center [96, 259] width 160 height 20
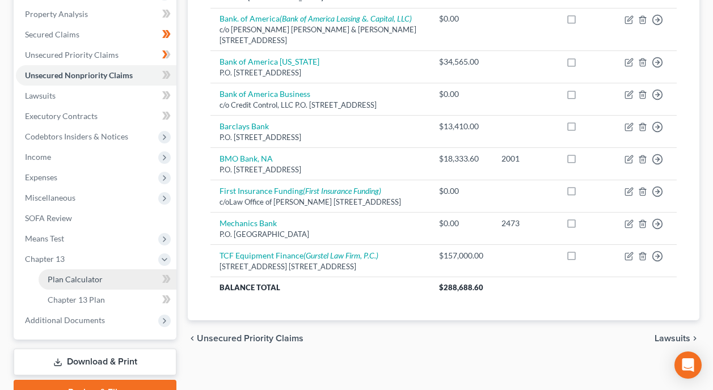
click at [132, 269] on link "Plan Calculator" at bounding box center [108, 279] width 138 height 20
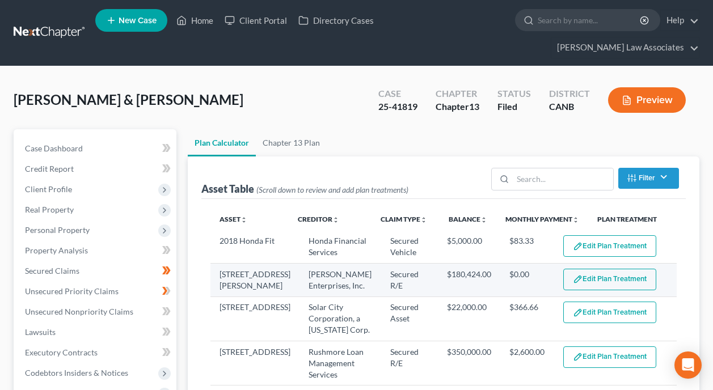
select select "59"
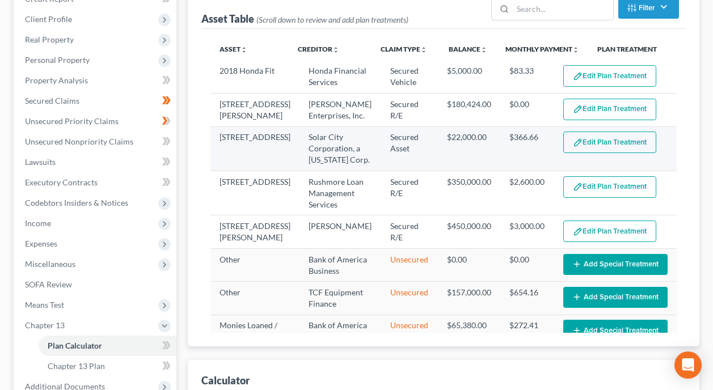
click at [611, 132] on button "Edit Plan Treatment" at bounding box center [609, 143] width 93 height 22
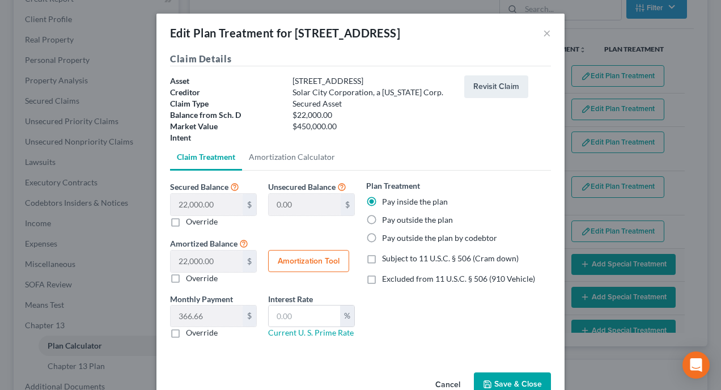
click at [503, 383] on button "Save & Close" at bounding box center [512, 385] width 77 height 24
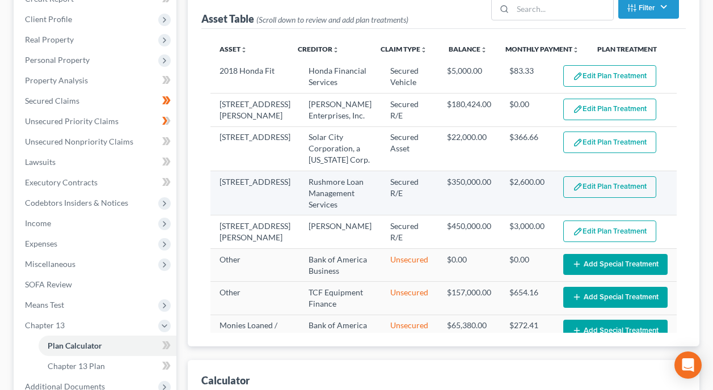
select select "59"
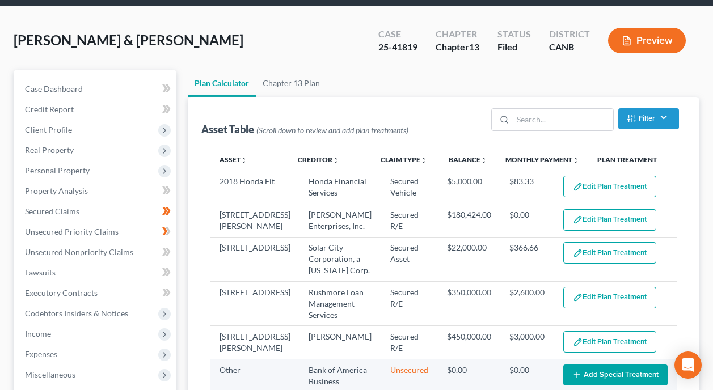
scroll to position [57, 0]
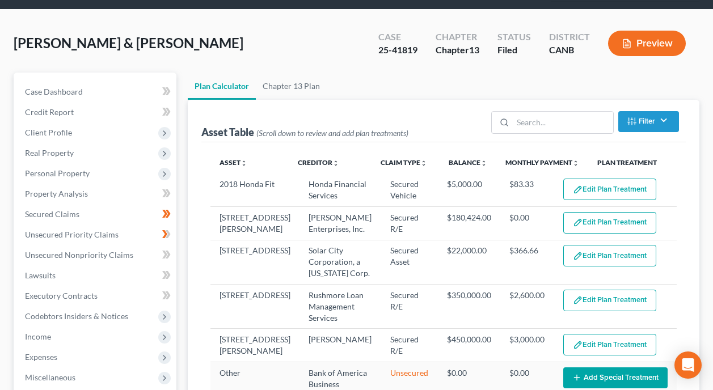
click at [429, 100] on div "Asset Table (Scroll down to review and add plan treatments) Filter Claim Type F…" at bounding box center [443, 121] width 484 height 43
click at [67, 148] on span "Real Property" at bounding box center [49, 153] width 49 height 10
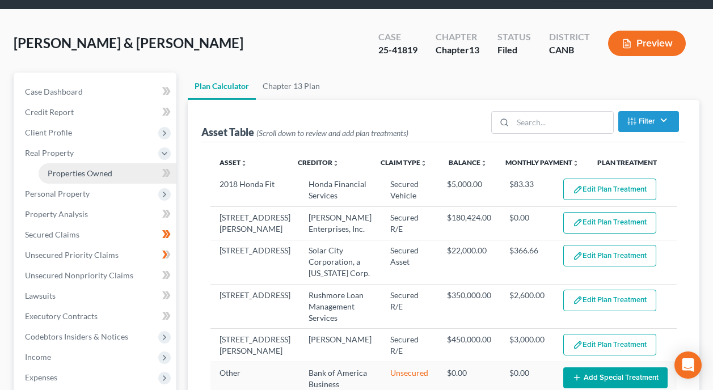
click at [74, 168] on span "Properties Owned" at bounding box center [80, 173] width 65 height 10
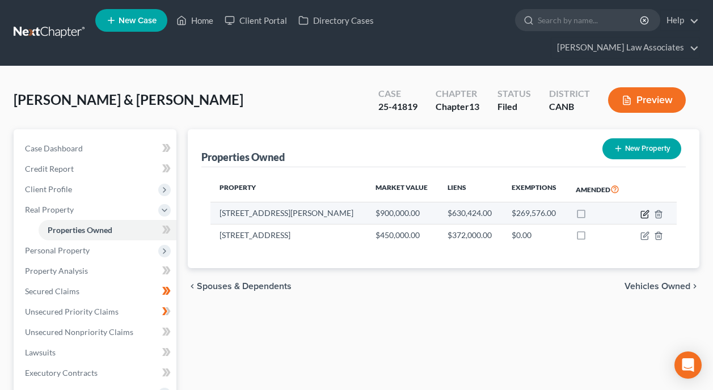
click at [643, 210] on icon "button" at bounding box center [644, 214] width 9 height 9
select select "4"
select select "2"
select select "0"
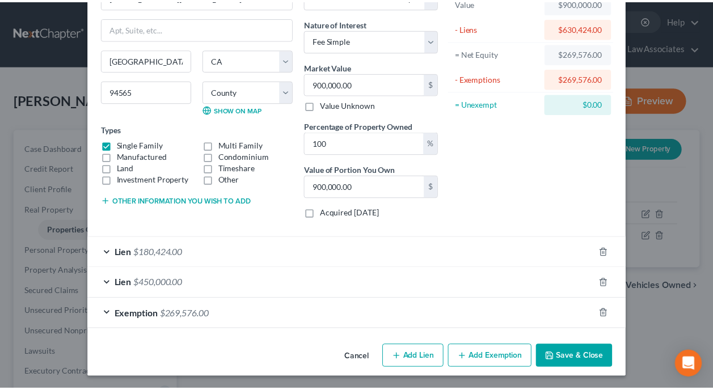
scroll to position [80, 0]
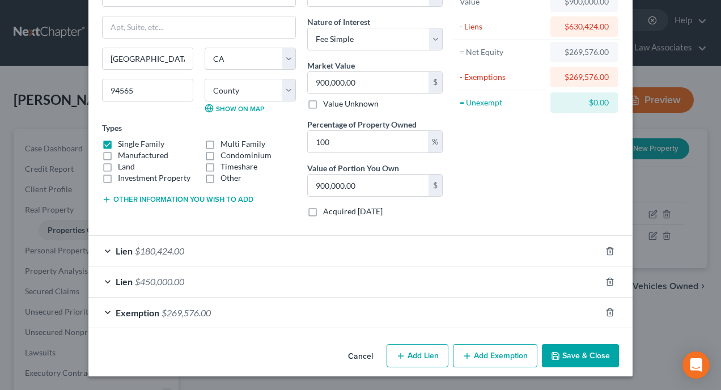
click at [559, 352] on button "Save & Close" at bounding box center [580, 356] width 77 height 24
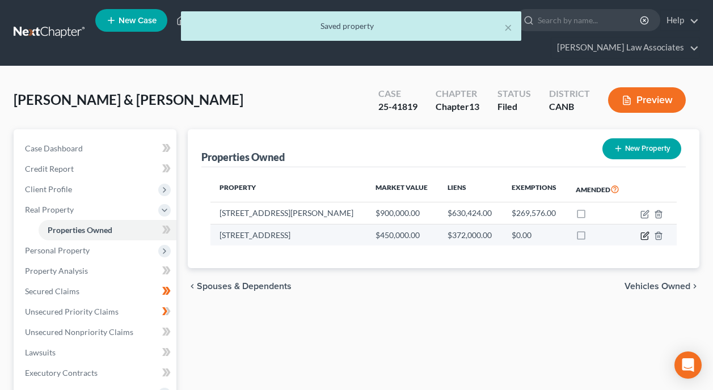
click at [642, 231] on icon "button" at bounding box center [644, 235] width 9 height 9
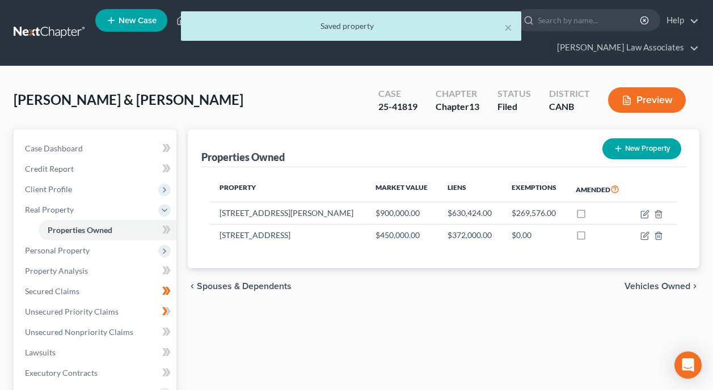
select select "4"
select select "0"
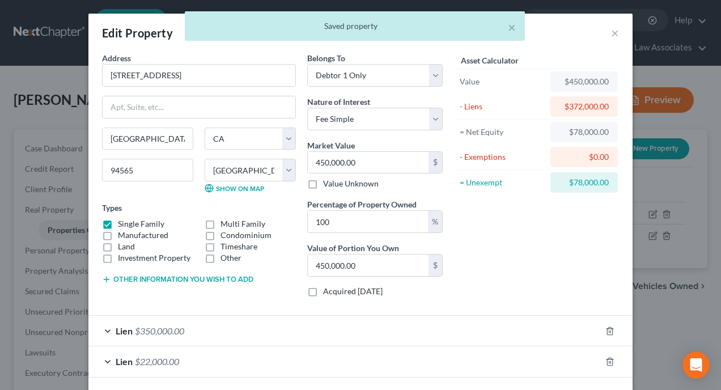
click at [511, 252] on div "Asset Calculator Value $450,000.00 - Liens $372,000.00 = Net Equity $78,000.00 …" at bounding box center [536, 179] width 176 height 254
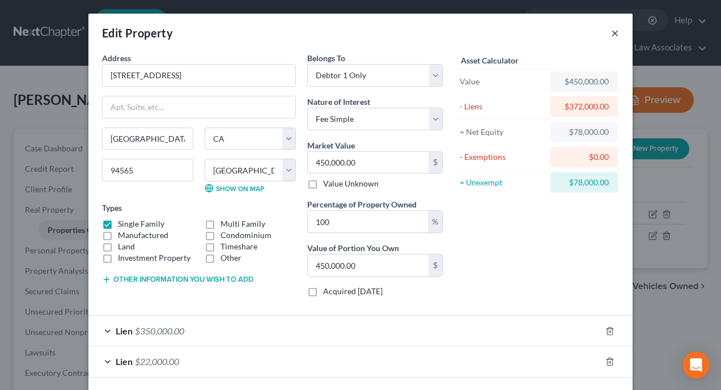
click at [611, 31] on button "×" at bounding box center [615, 33] width 8 height 14
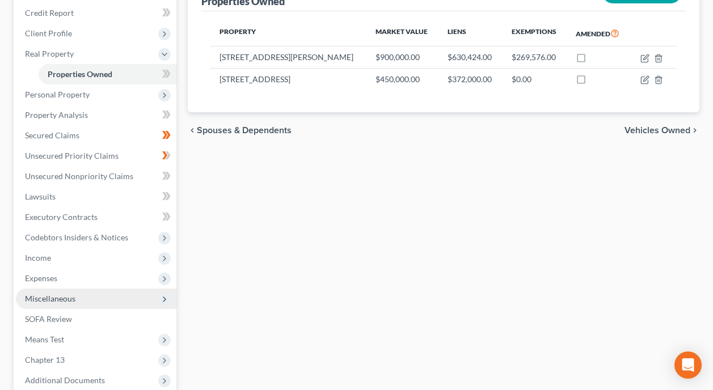
scroll to position [170, 0]
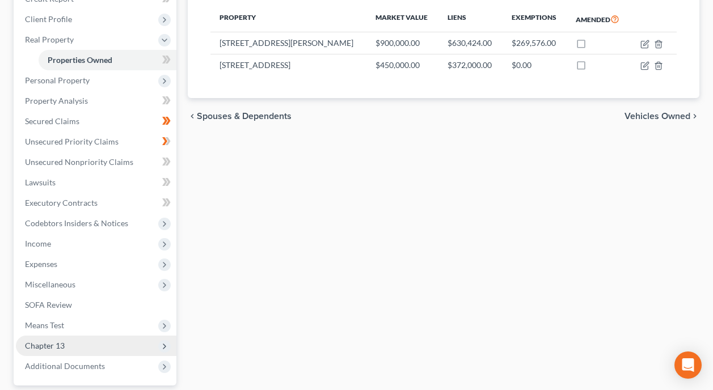
click at [71, 336] on span "Chapter 13" at bounding box center [96, 346] width 160 height 20
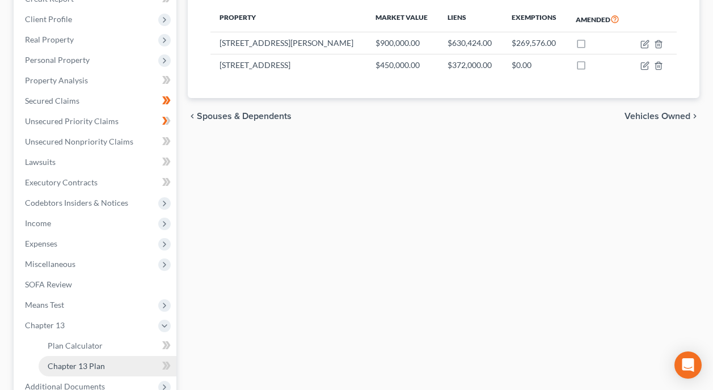
click at [84, 361] on span "Chapter 13 Plan" at bounding box center [76, 366] width 57 height 10
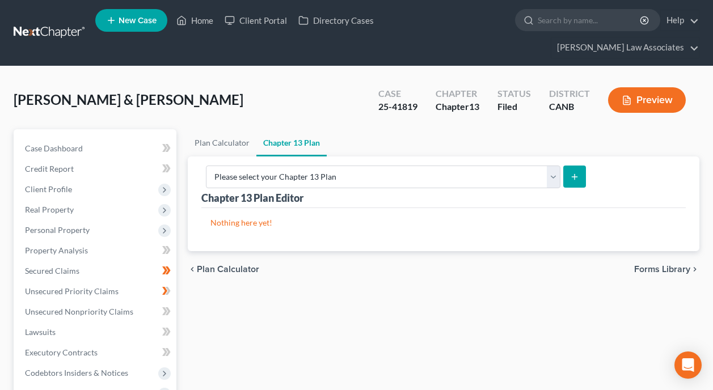
click at [527, 306] on div "Plan Calculator Chapter 13 Plan Chapter 13 Plan Editor Please select your Chapt…" at bounding box center [443, 385] width 523 height 512
click at [85, 225] on span "Personal Property" at bounding box center [57, 230] width 65 height 10
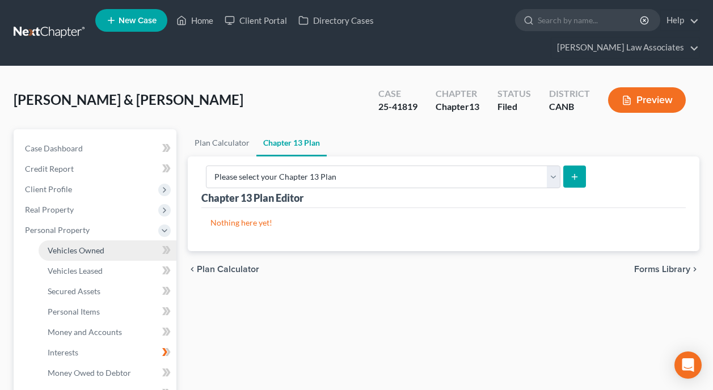
click at [94, 240] on link "Vehicles Owned" at bounding box center [108, 250] width 138 height 20
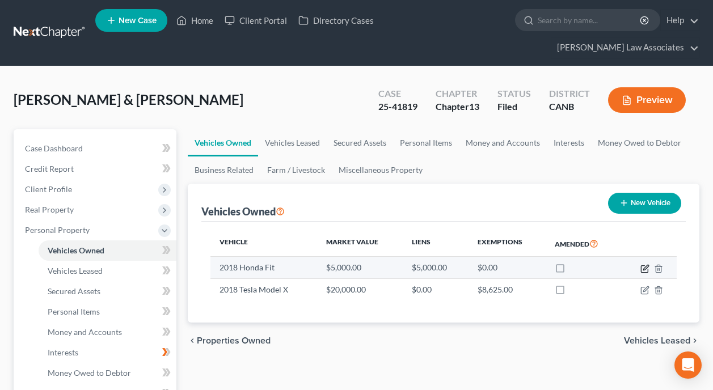
click at [643, 264] on icon "button" at bounding box center [644, 268] width 9 height 9
select select "0"
select select "8"
select select "2"
select select "4"
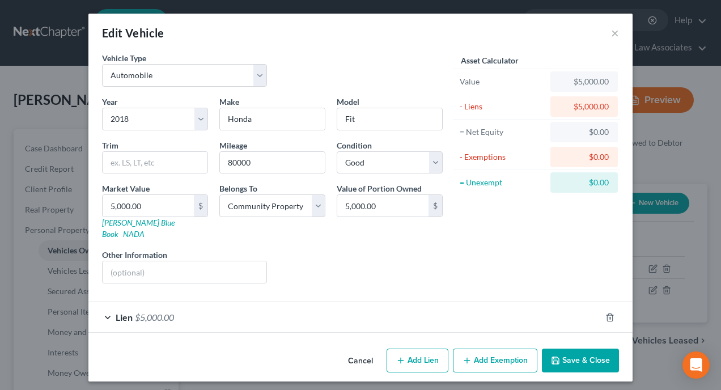
click at [601, 349] on button "Save & Close" at bounding box center [580, 361] width 77 height 24
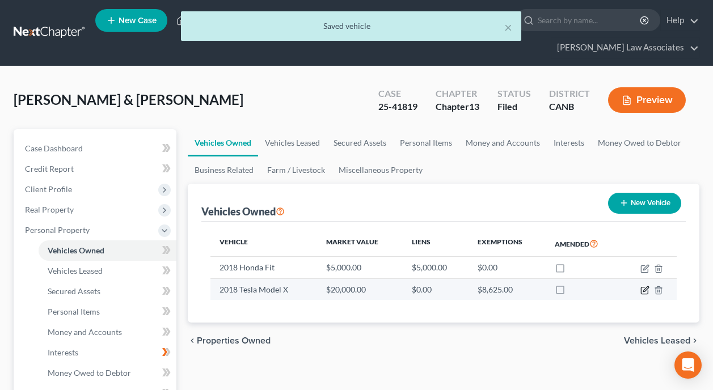
click at [645, 286] on icon "button" at bounding box center [644, 290] width 9 height 9
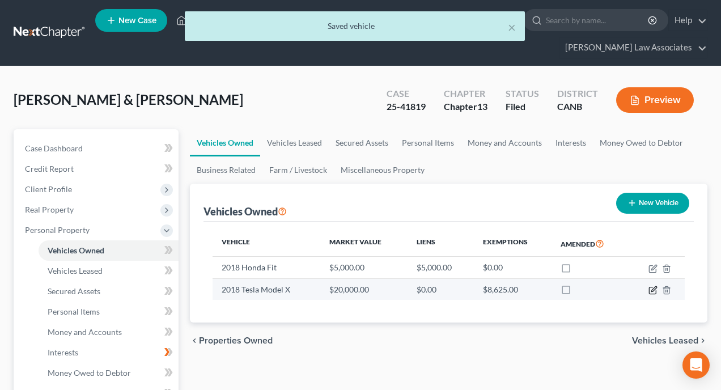
select select "0"
select select "8"
select select "2"
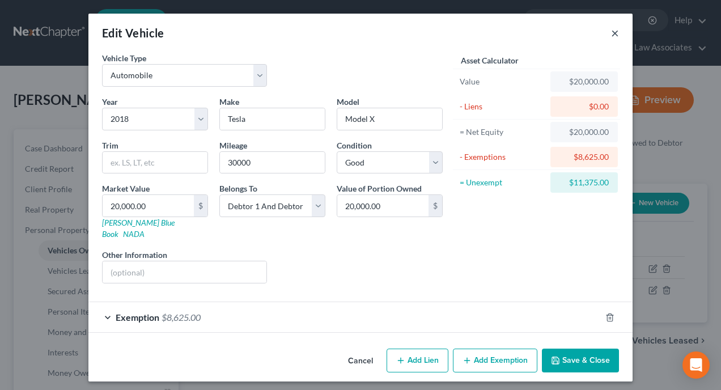
click at [615, 32] on button "×" at bounding box center [615, 33] width 8 height 14
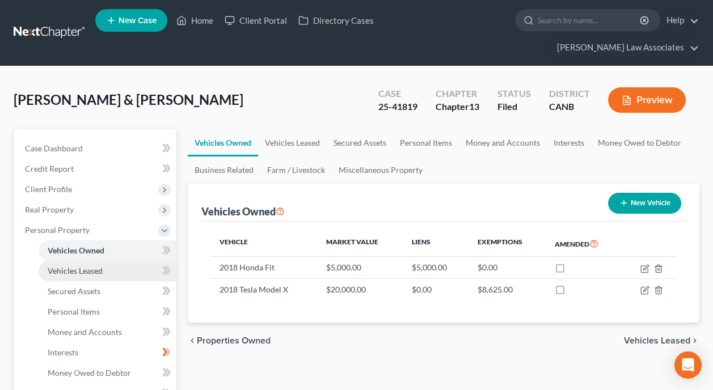
click at [104, 261] on link "Vehicles Leased" at bounding box center [108, 271] width 138 height 20
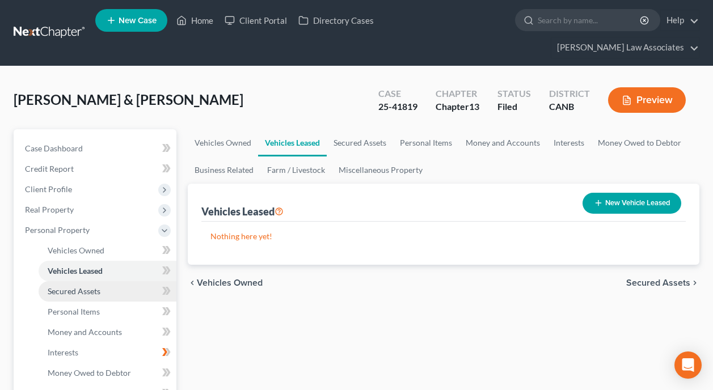
click at [95, 286] on span "Secured Assets" at bounding box center [74, 291] width 53 height 10
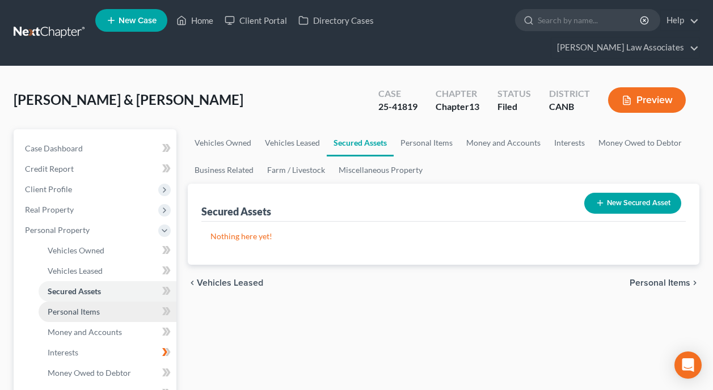
click at [90, 307] on span "Personal Items" at bounding box center [74, 312] width 52 height 10
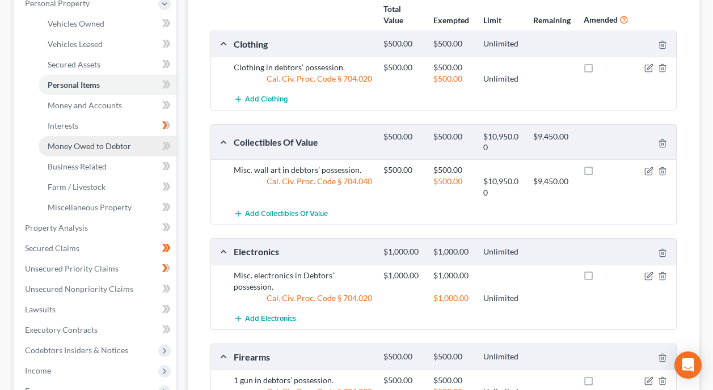
scroll to position [226, 0]
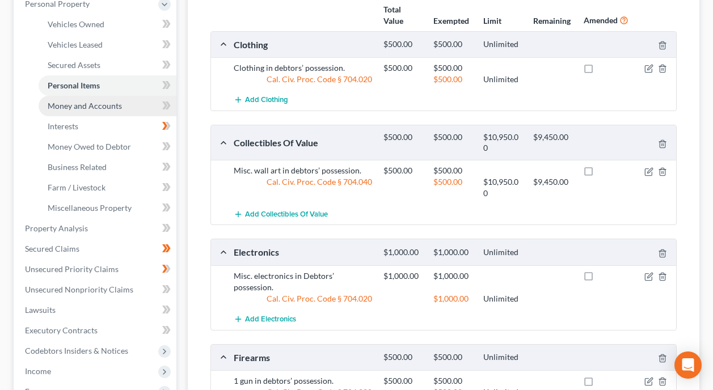
click at [81, 101] on span "Money and Accounts" at bounding box center [85, 106] width 74 height 10
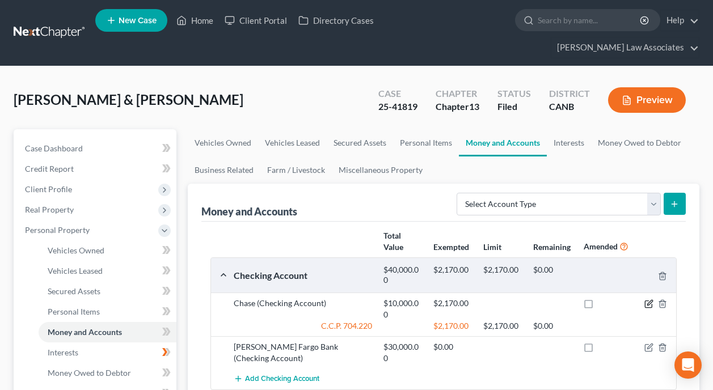
click at [649, 301] on icon "button" at bounding box center [649, 303] width 5 height 5
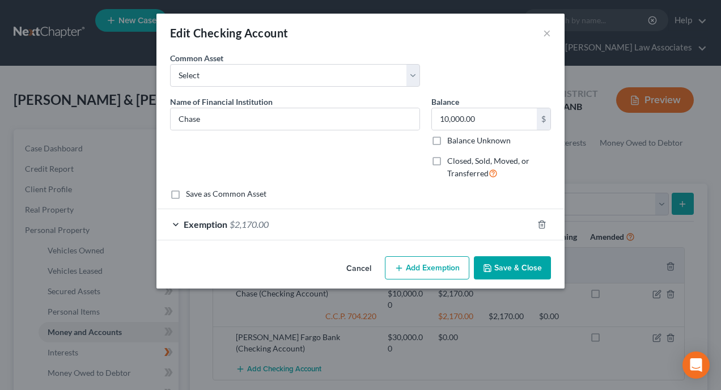
click at [508, 269] on button "Save & Close" at bounding box center [512, 268] width 77 height 24
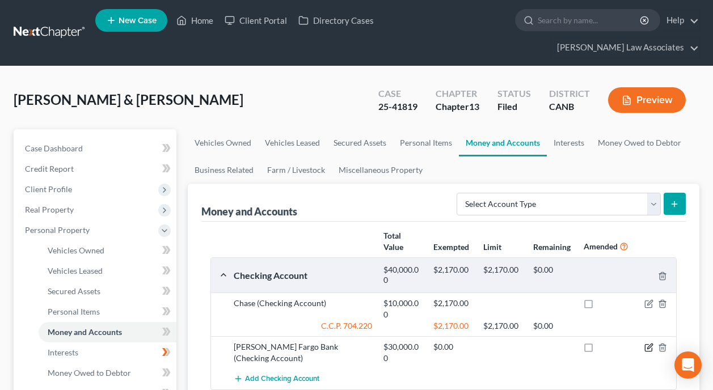
click at [647, 343] on icon "button" at bounding box center [648, 347] width 9 height 9
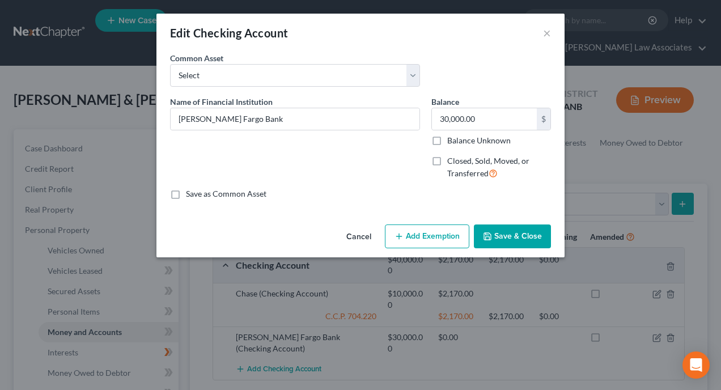
click at [419, 235] on button "Add Exemption" at bounding box center [427, 237] width 84 height 24
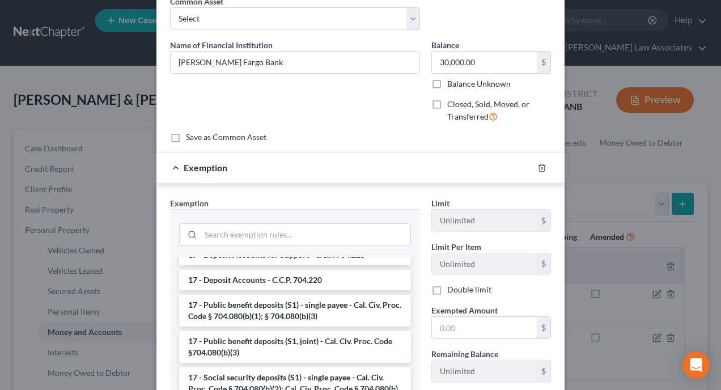
scroll to position [454, 0]
click at [299, 282] on li "17 - Deposit Accounts - C.C.P. 704.220" at bounding box center [295, 279] width 232 height 20
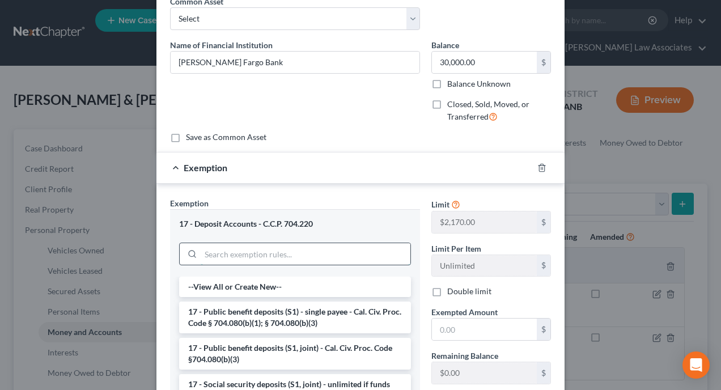
click at [349, 256] on input "search" at bounding box center [306, 254] width 210 height 22
click at [367, 215] on div "17 - Deposit Accounts - C.C.P. 704.220" at bounding box center [295, 242] width 250 height 67
click at [368, 198] on div "Exemption * 17 - Deposit Accounts - C.C.P. 704.220 --View All or Create New-- 1…" at bounding box center [295, 327] width 250 height 261
click at [500, 332] on input "text" at bounding box center [484, 330] width 105 height 22
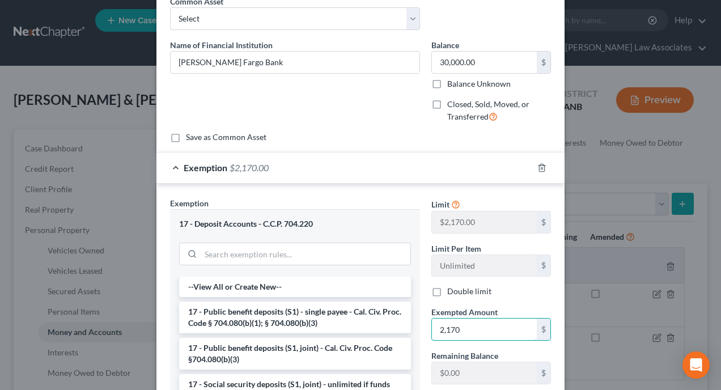
type input "2,170"
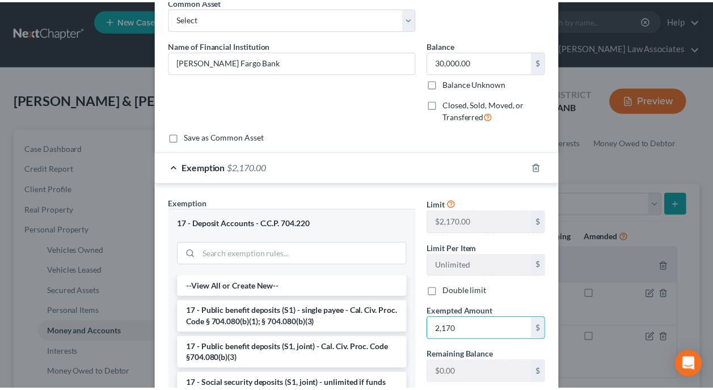
scroll to position [206, 0]
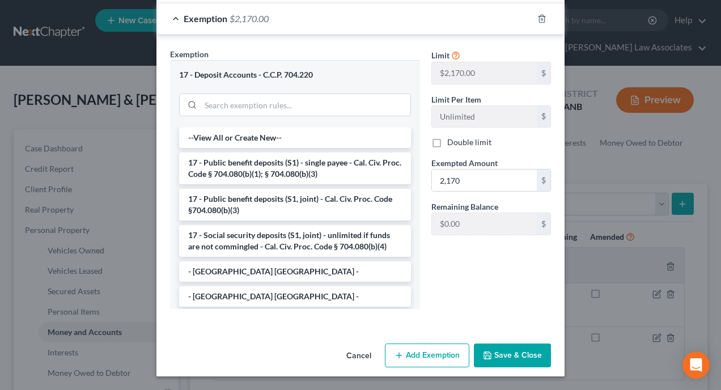
click at [507, 288] on div "Limit $2,170.00 $ Limit Per Item Unlimited $ Double limit Exempted Amount * 2,1…" at bounding box center [491, 183] width 131 height 270
click at [507, 353] on button "Save & Close" at bounding box center [512, 356] width 77 height 24
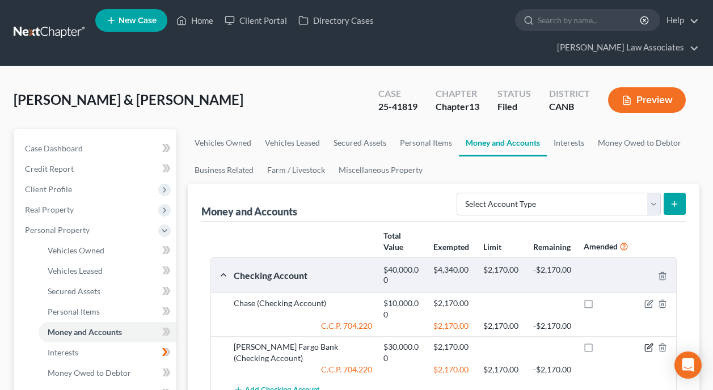
click at [648, 343] on icon "button" at bounding box center [648, 347] width 9 height 9
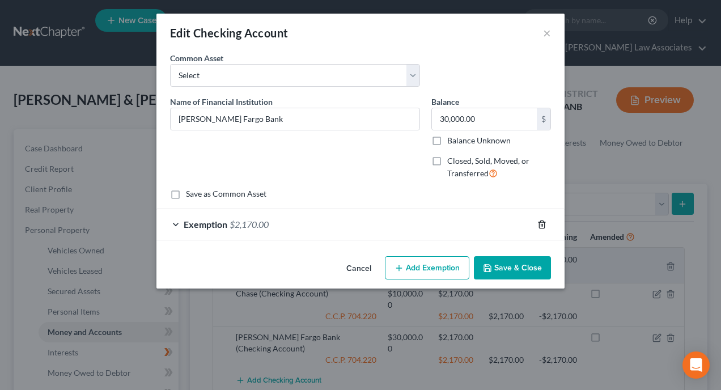
click at [544, 225] on icon "button" at bounding box center [542, 224] width 9 height 9
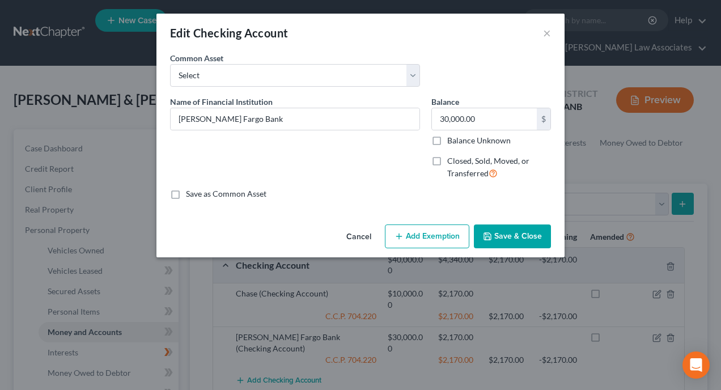
click at [523, 234] on button "Save & Close" at bounding box center [512, 237] width 77 height 24
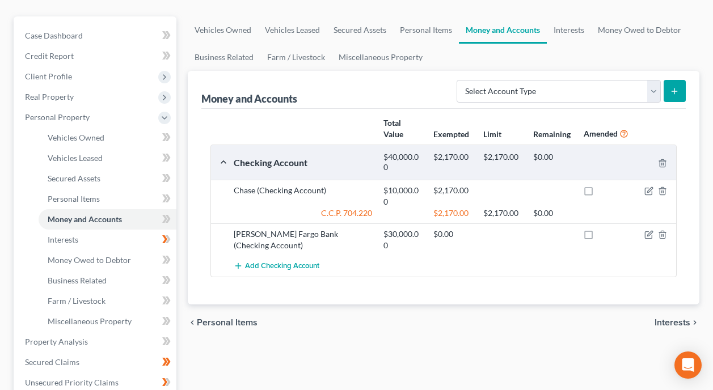
scroll to position [113, 0]
click at [99, 229] on link "Interests" at bounding box center [108, 239] width 138 height 20
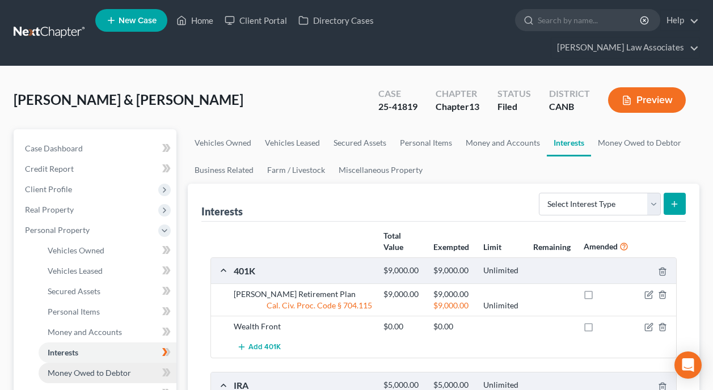
click at [87, 368] on span "Money Owed to Debtor" at bounding box center [89, 373] width 83 height 10
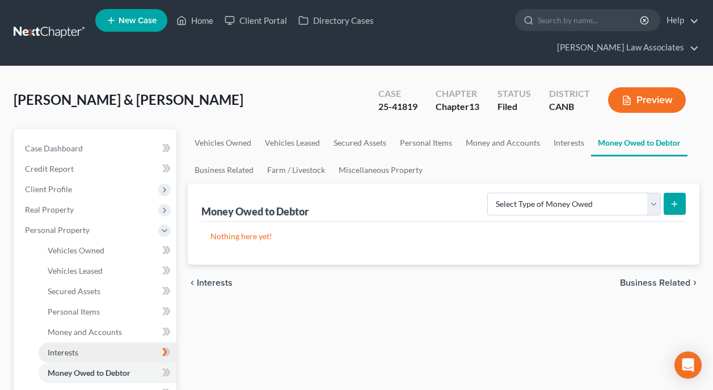
click at [89, 342] on link "Interests" at bounding box center [108, 352] width 138 height 20
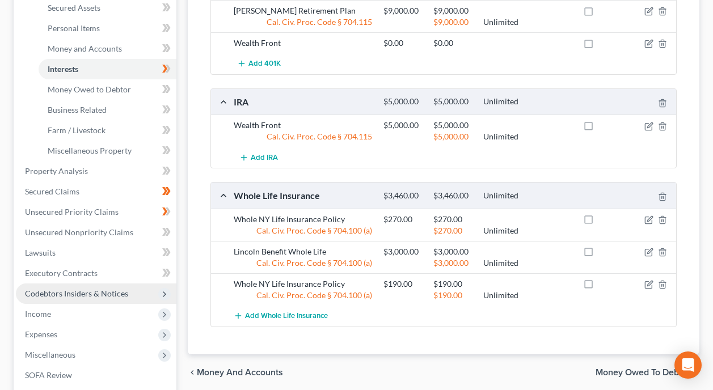
scroll to position [268, 0]
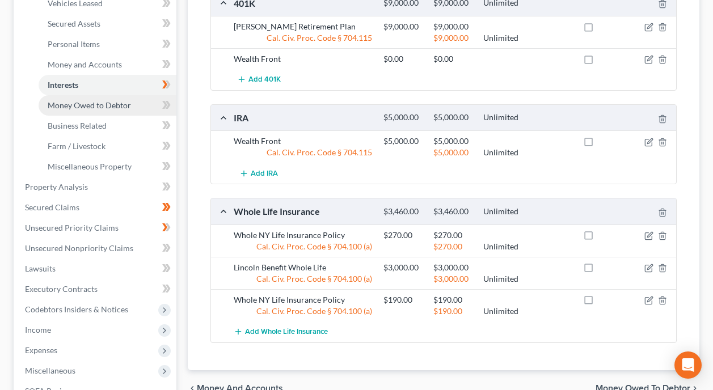
click at [86, 100] on span "Money Owed to Debtor" at bounding box center [89, 105] width 83 height 10
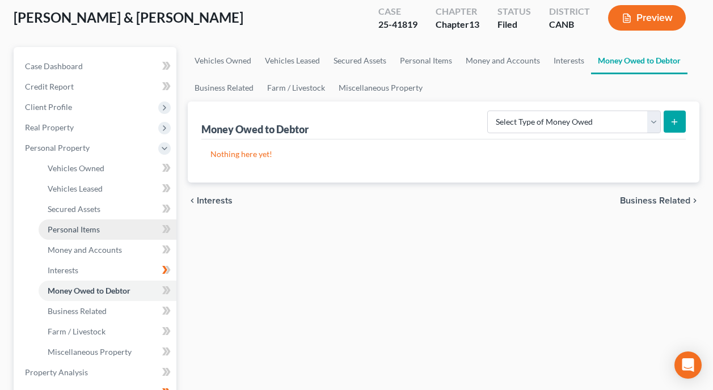
scroll to position [113, 0]
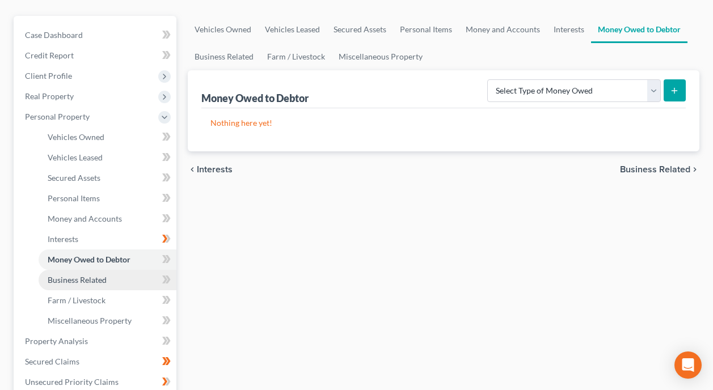
click at [98, 275] on span "Business Related" at bounding box center [77, 280] width 59 height 10
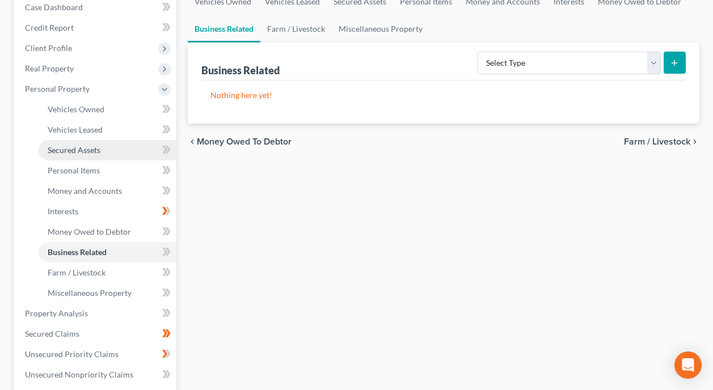
scroll to position [170, 0]
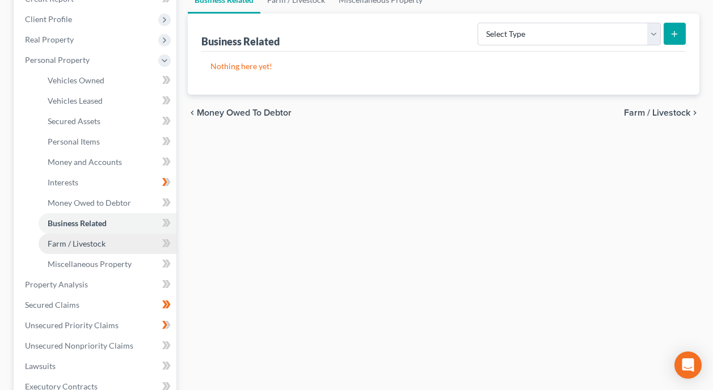
click at [96, 239] on span "Farm / Livestock" at bounding box center [77, 244] width 58 height 10
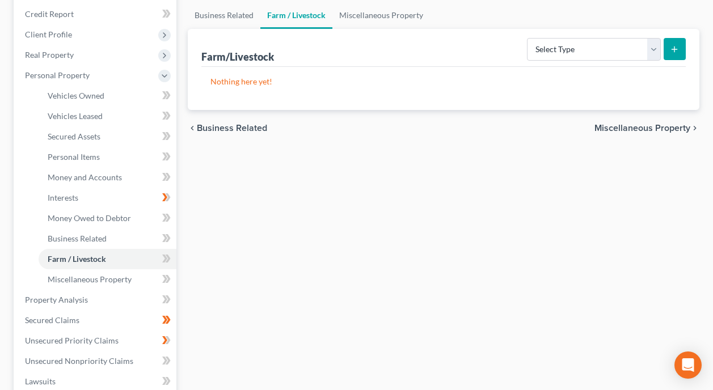
scroll to position [170, 0]
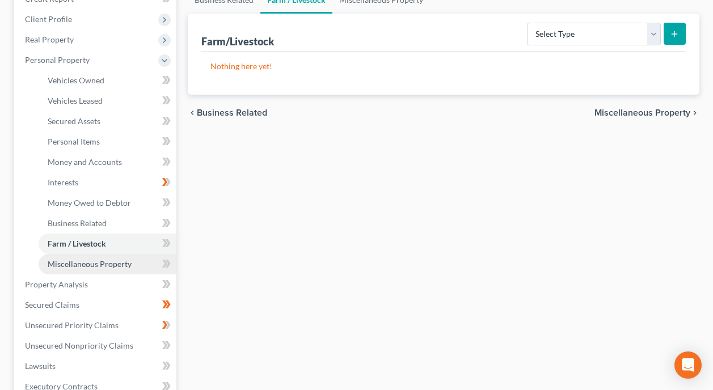
click at [86, 259] on span "Miscellaneous Property" at bounding box center [90, 264] width 84 height 10
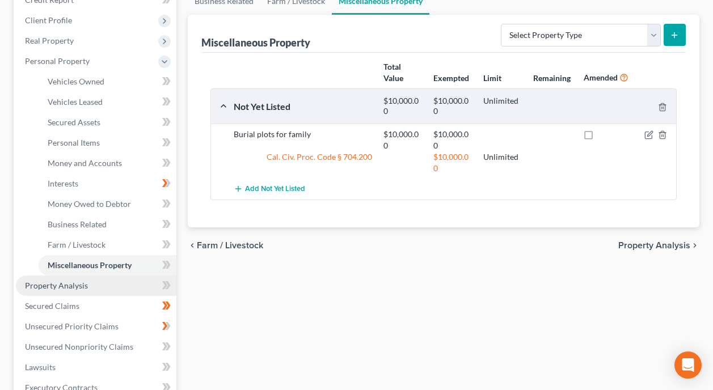
scroll to position [170, 0]
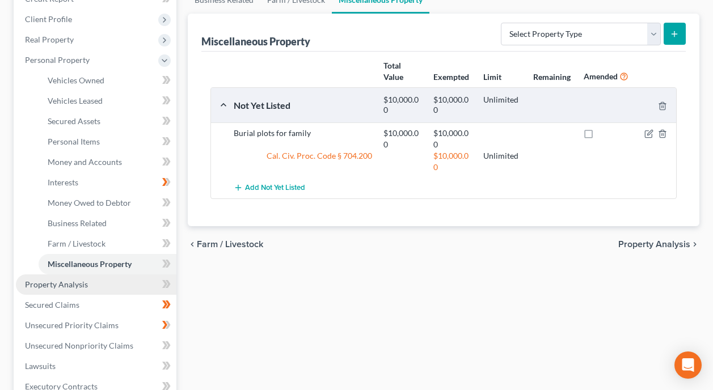
click at [75, 280] on span "Property Analysis" at bounding box center [56, 285] width 63 height 10
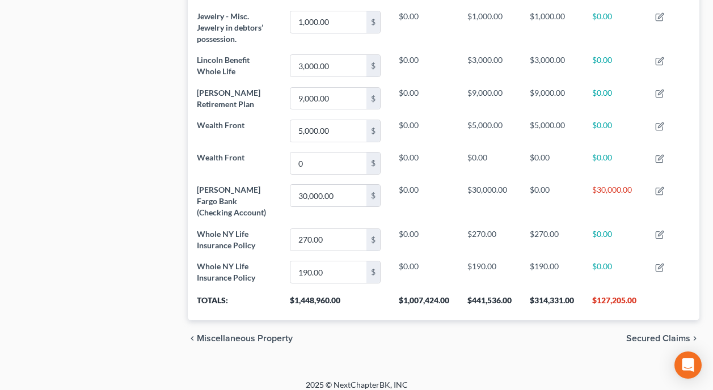
scroll to position [789, 0]
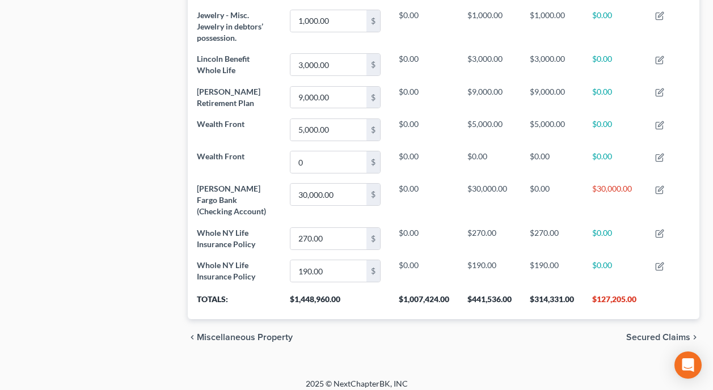
click at [493, 327] on div "chevron_left Miscellaneous Property Secured Claims chevron_right" at bounding box center [443, 337] width 511 height 36
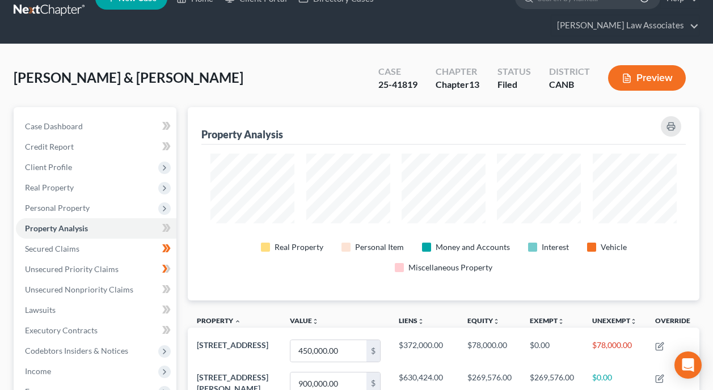
scroll to position [0, 0]
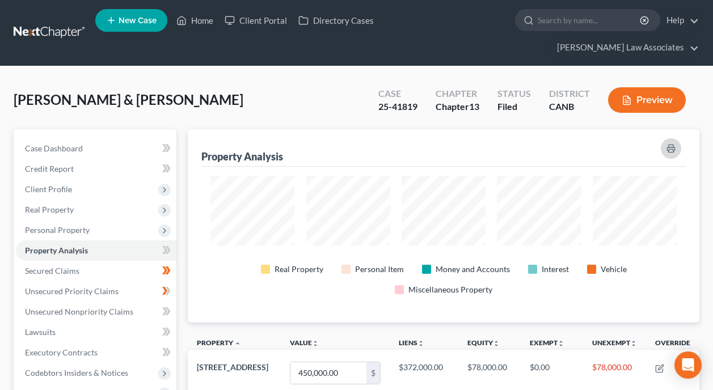
click at [671, 144] on icon "button" at bounding box center [670, 148] width 9 height 9
